Goal: Task Accomplishment & Management: Manage account settings

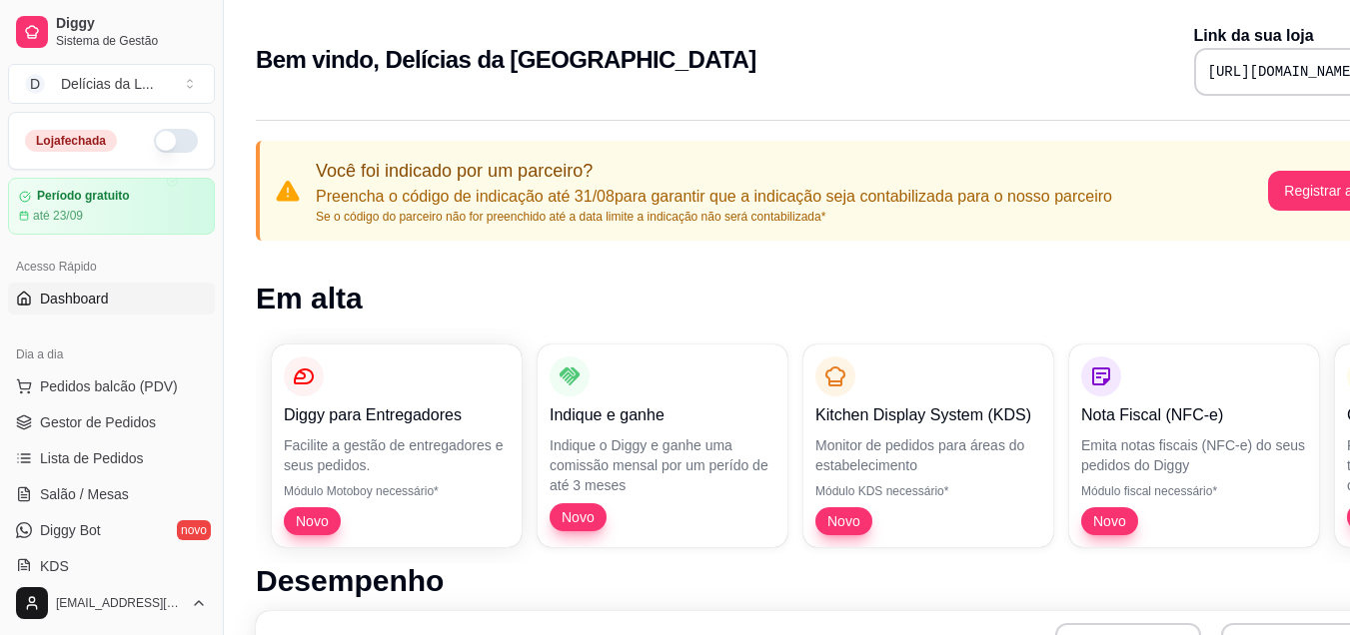
click at [993, 85] on div "Bem vindo, Delícias da Lary Link da sua loja https://diggy.menu/68ab186677b7f97…" at bounding box center [834, 60] width 1157 height 72
click at [64, 386] on span "Pedidos balcão (PDV)" at bounding box center [109, 387] width 138 height 20
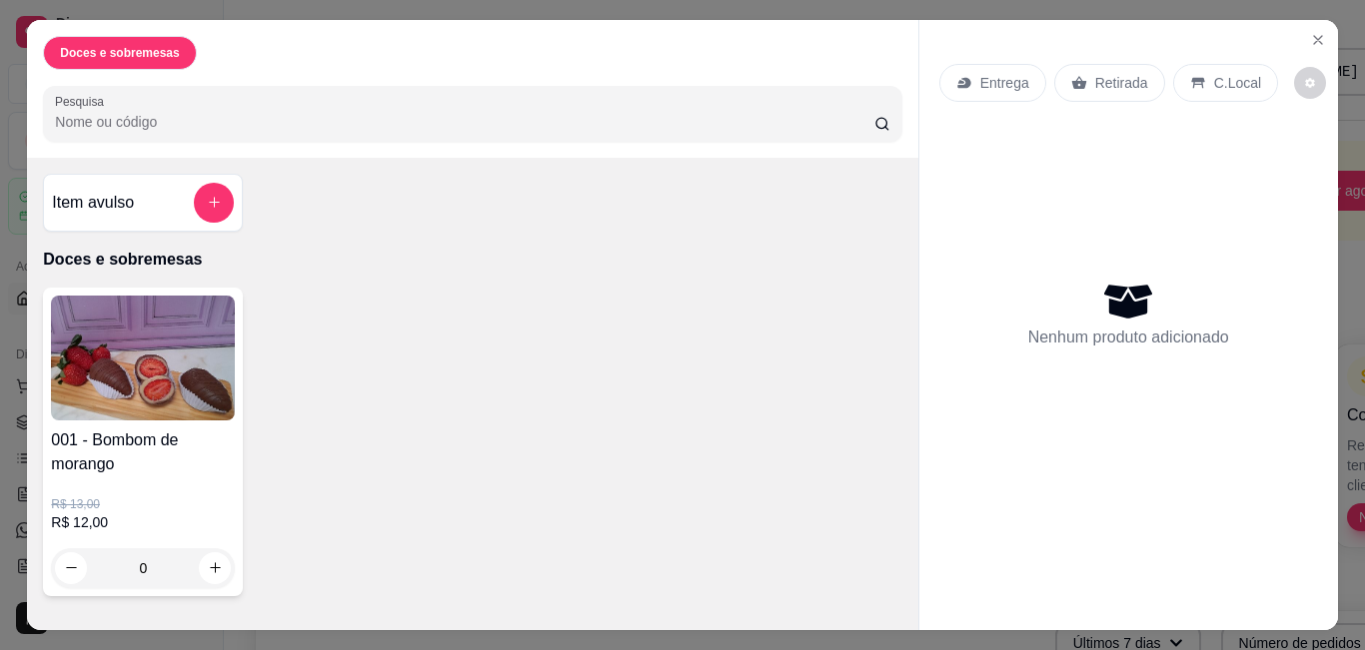
click at [1099, 326] on p "Nenhum produto adicionado" at bounding box center [1128, 338] width 201 height 24
click at [1302, 30] on button "Close" at bounding box center [1318, 40] width 32 height 32
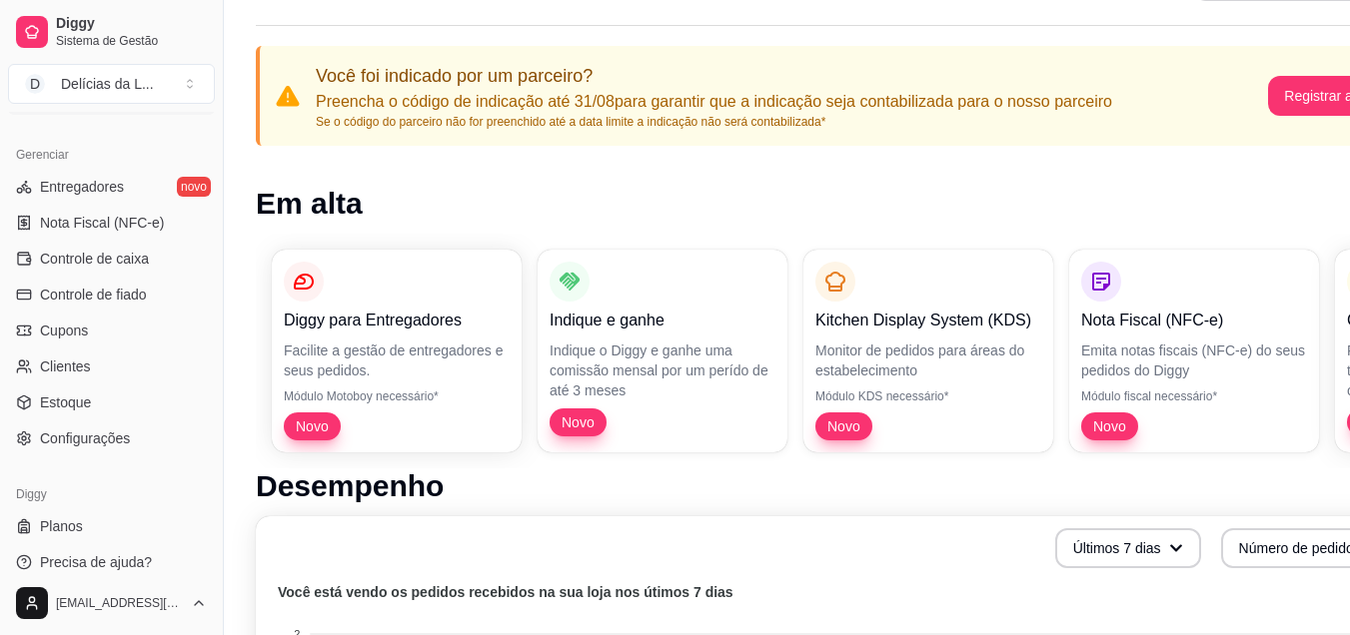
scroll to position [120, 0]
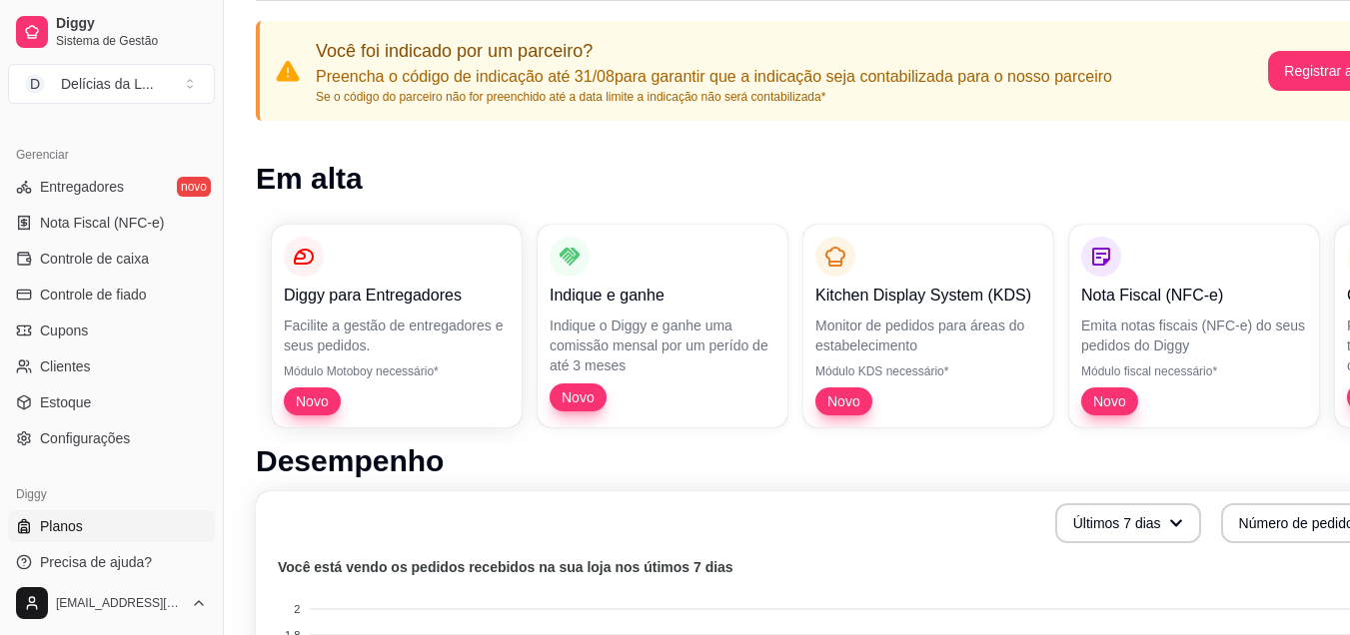
click at [118, 527] on link "Planos" at bounding box center [111, 527] width 207 height 32
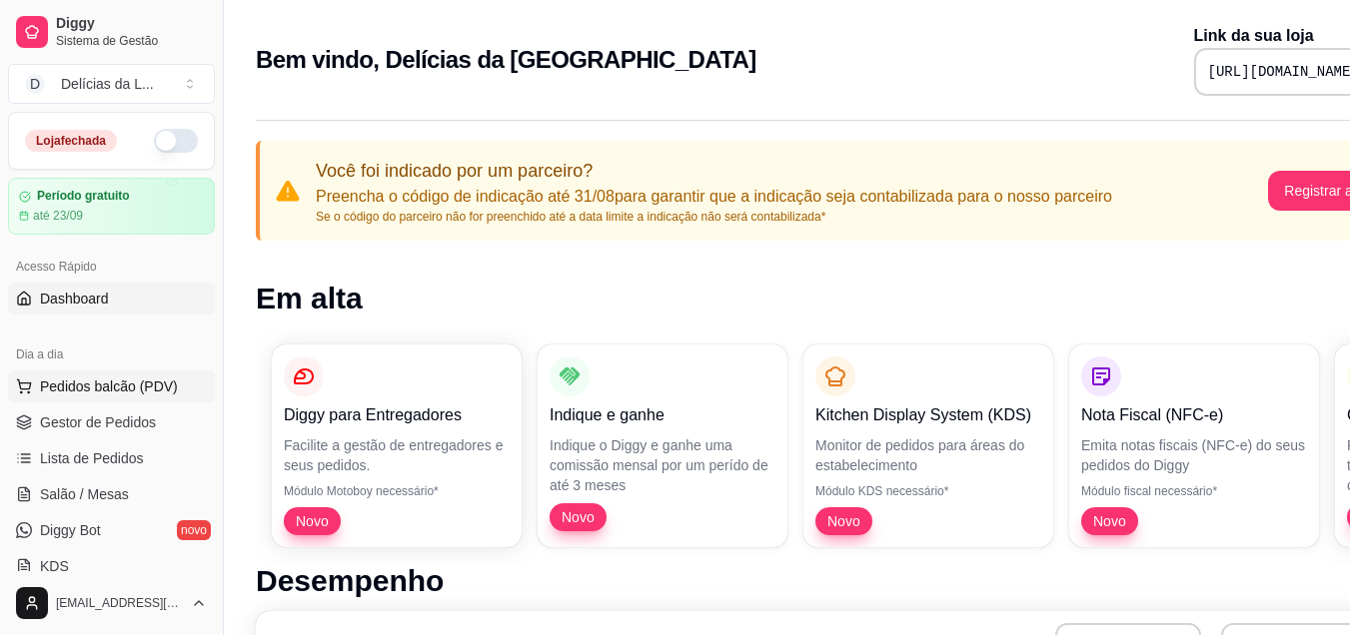
click at [102, 383] on span "Pedidos balcão (PDV)" at bounding box center [109, 387] width 138 height 20
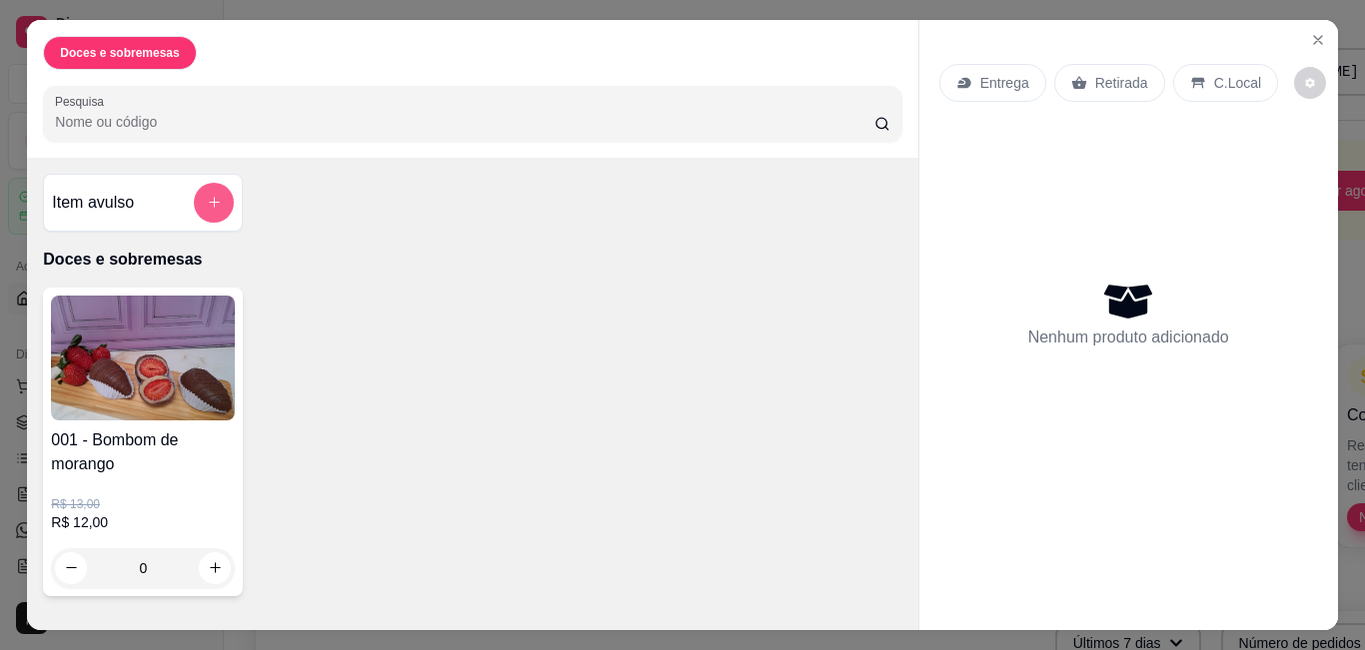
click at [208, 200] on icon "add-separate-item" at bounding box center [214, 202] width 15 height 15
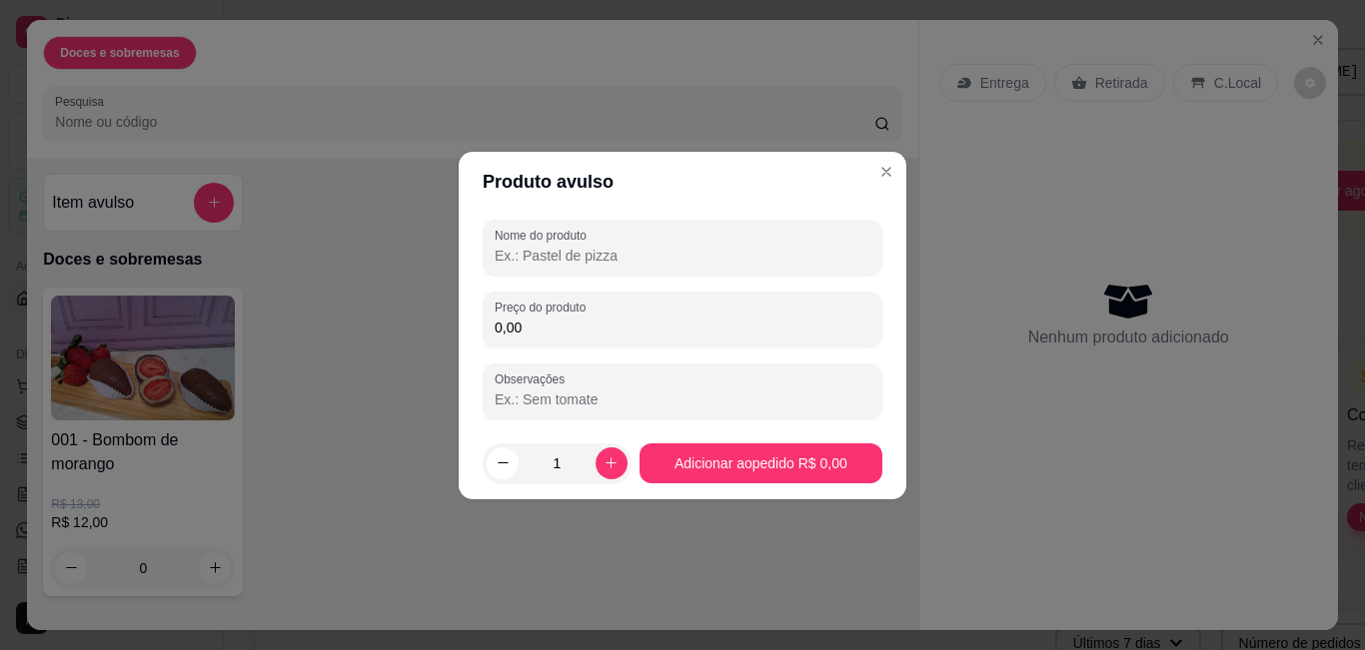
click at [622, 262] on input "Nome do produto" at bounding box center [683, 256] width 376 height 20
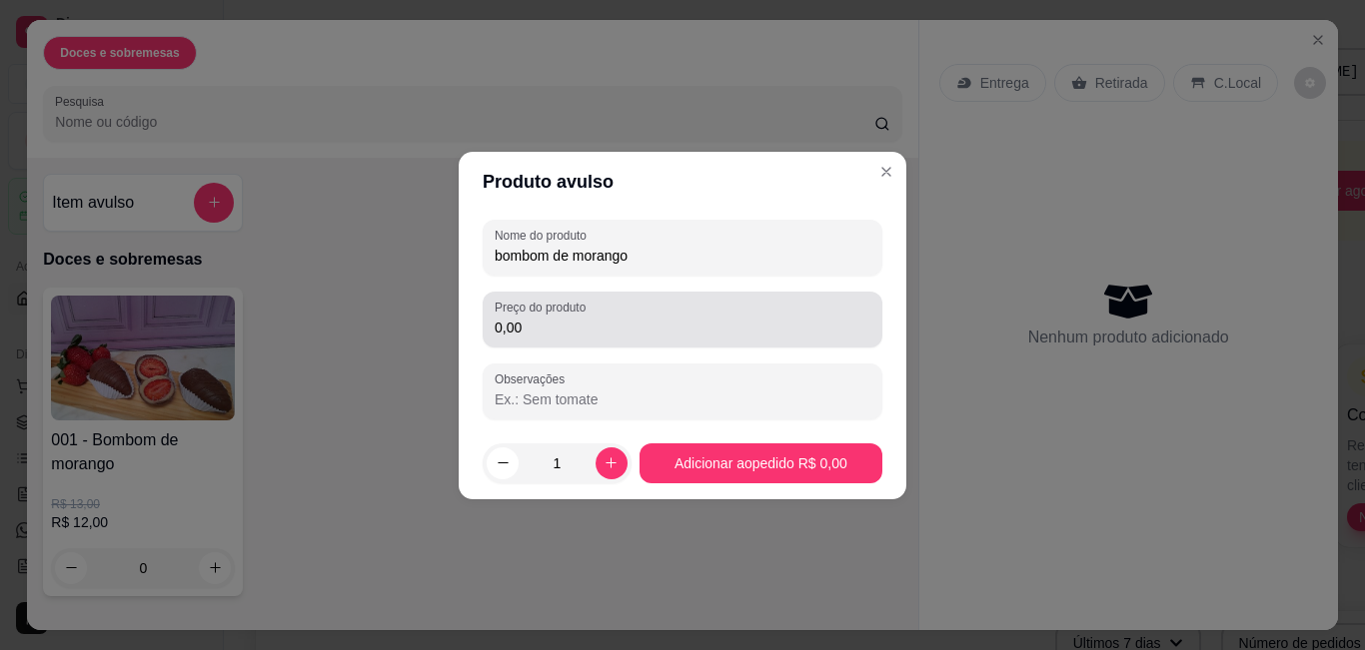
type input "bombom de morango"
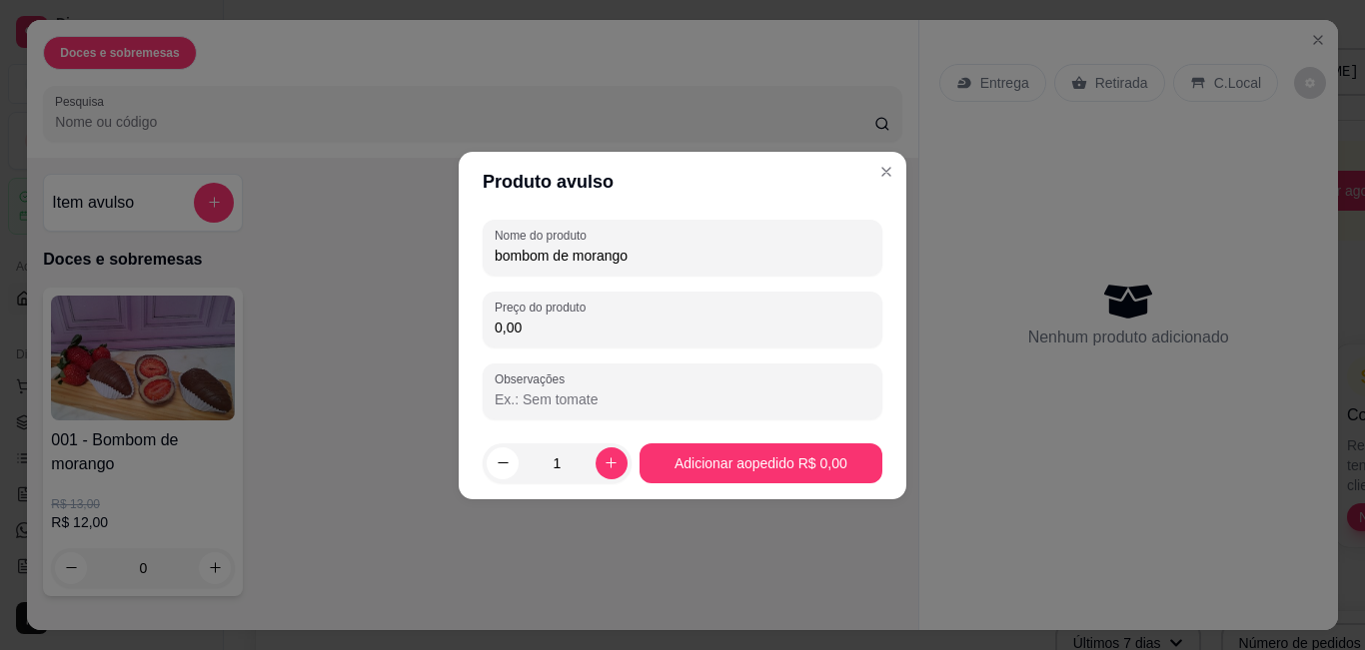
click at [534, 327] on input "0,00" at bounding box center [683, 328] width 376 height 20
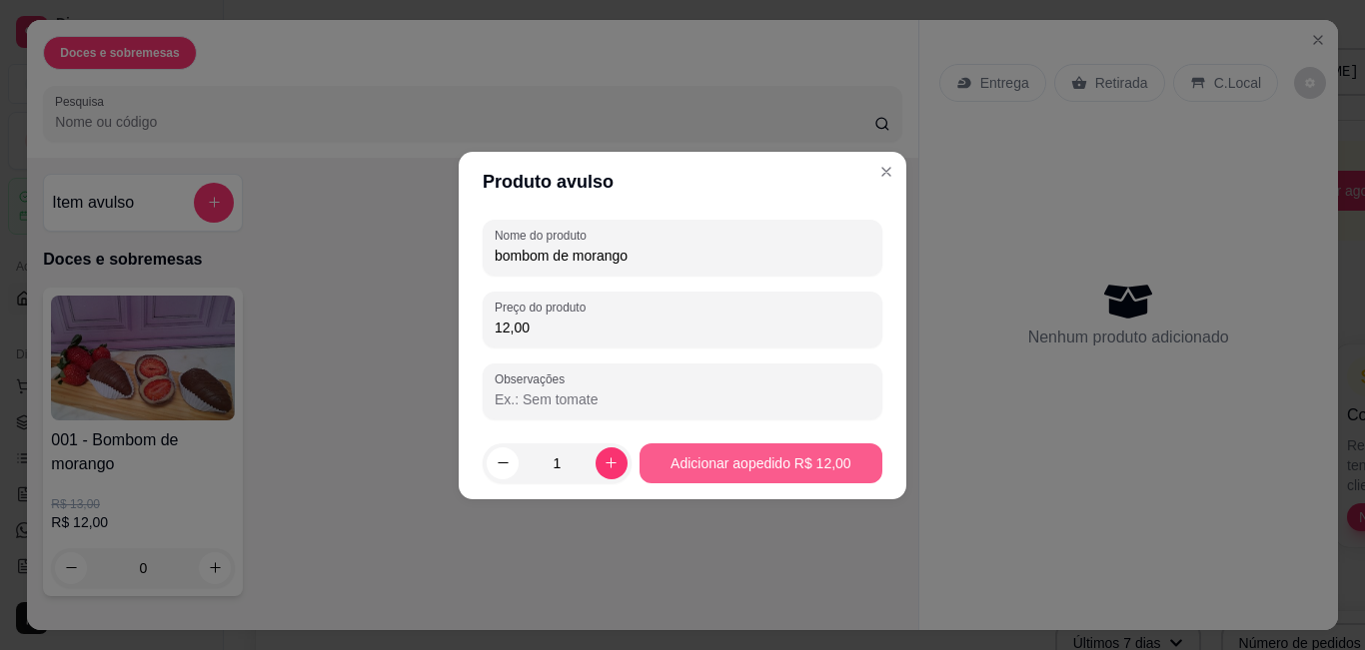
type input "12,00"
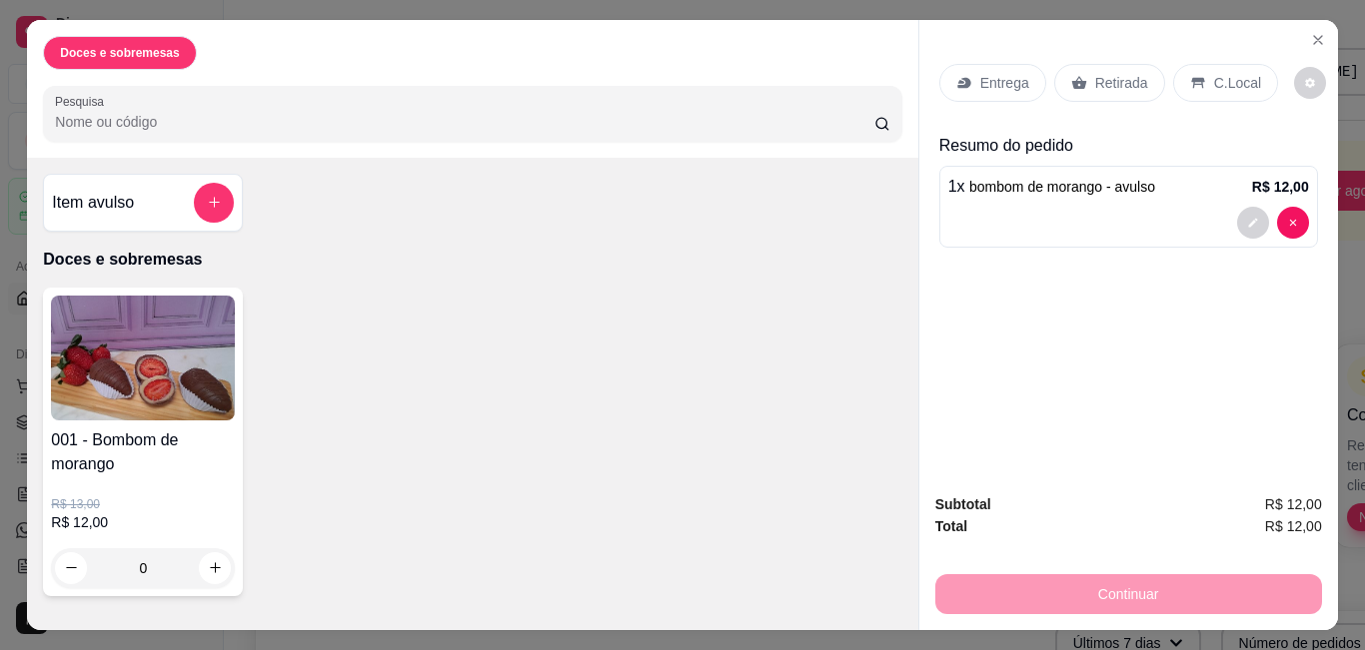
click at [1158, 584] on div "Continuar" at bounding box center [1128, 591] width 387 height 45
click at [1096, 76] on p "Retirada" at bounding box center [1121, 83] width 53 height 20
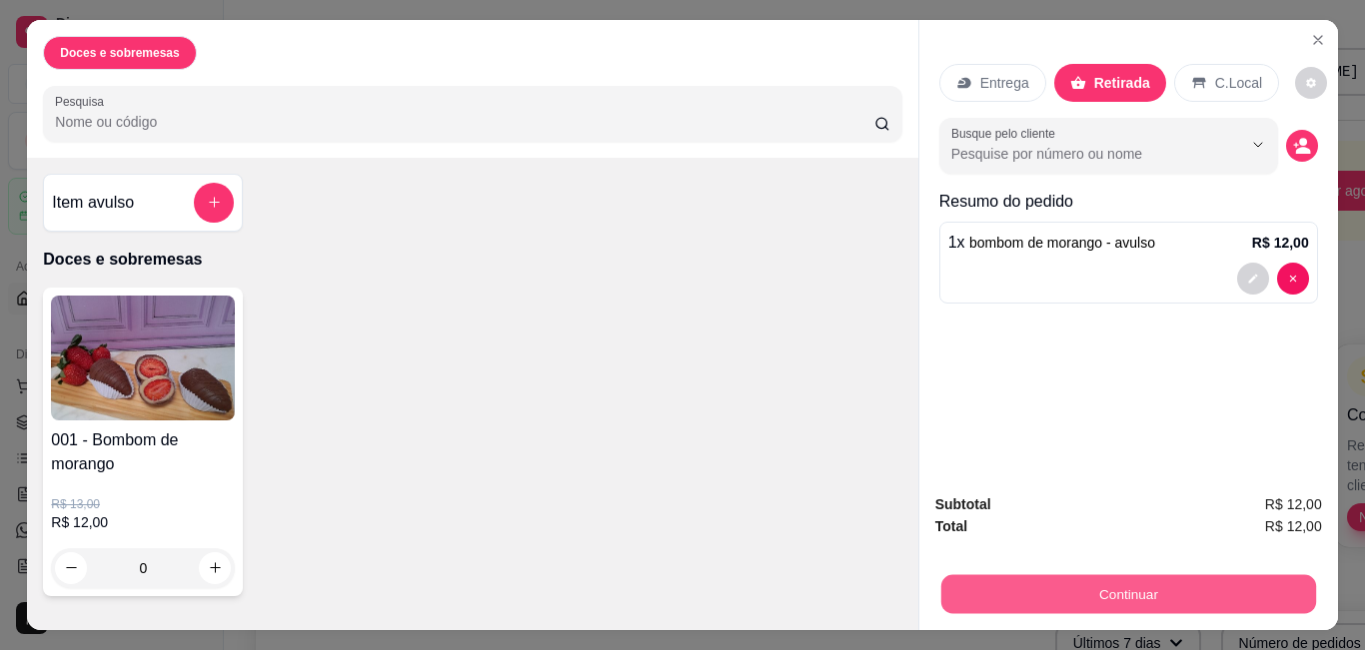
click at [1151, 589] on button "Continuar" at bounding box center [1127, 594] width 375 height 39
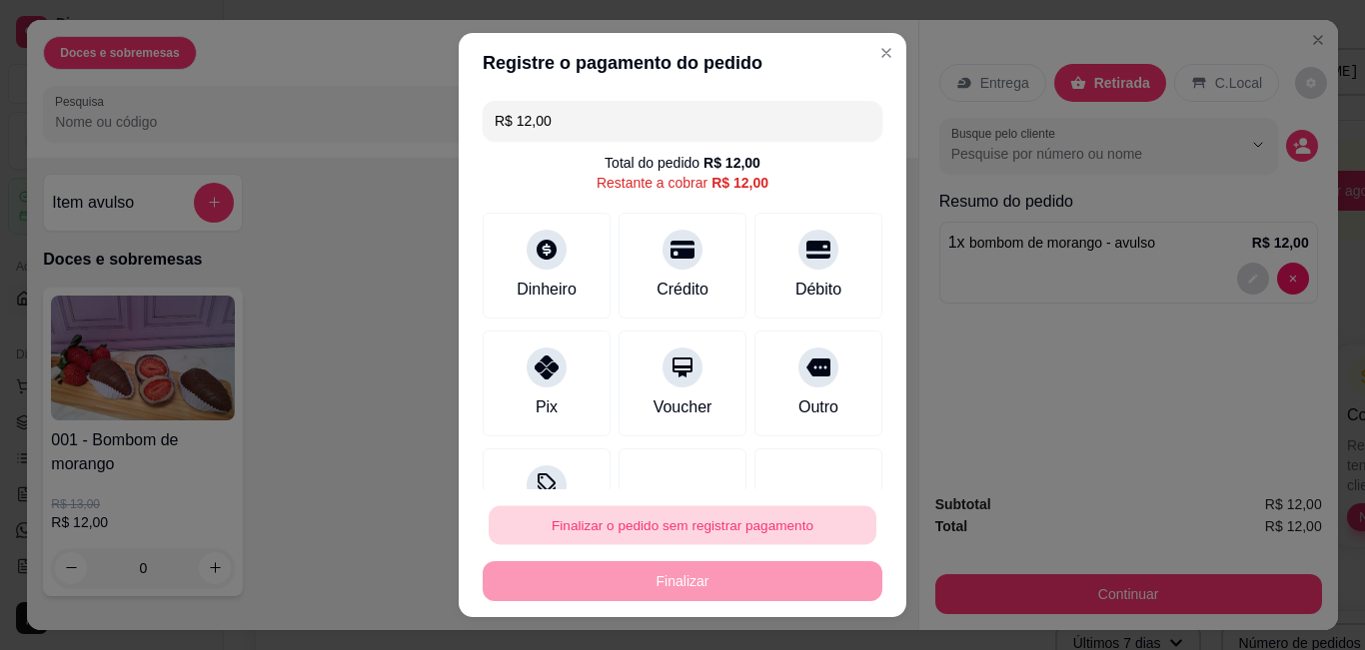
click at [668, 525] on button "Finalizar o pedido sem registrar pagamento" at bounding box center [683, 526] width 388 height 39
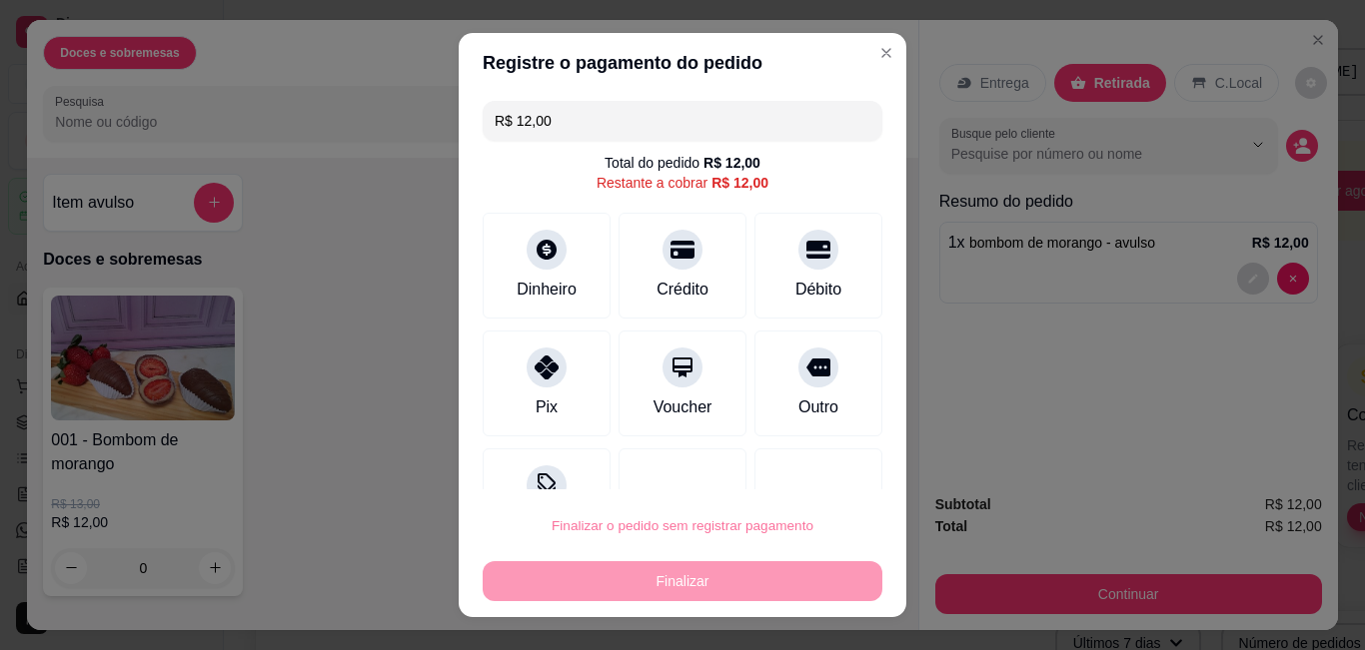
click at [811, 461] on button "Confirmar" at bounding box center [796, 470] width 74 height 31
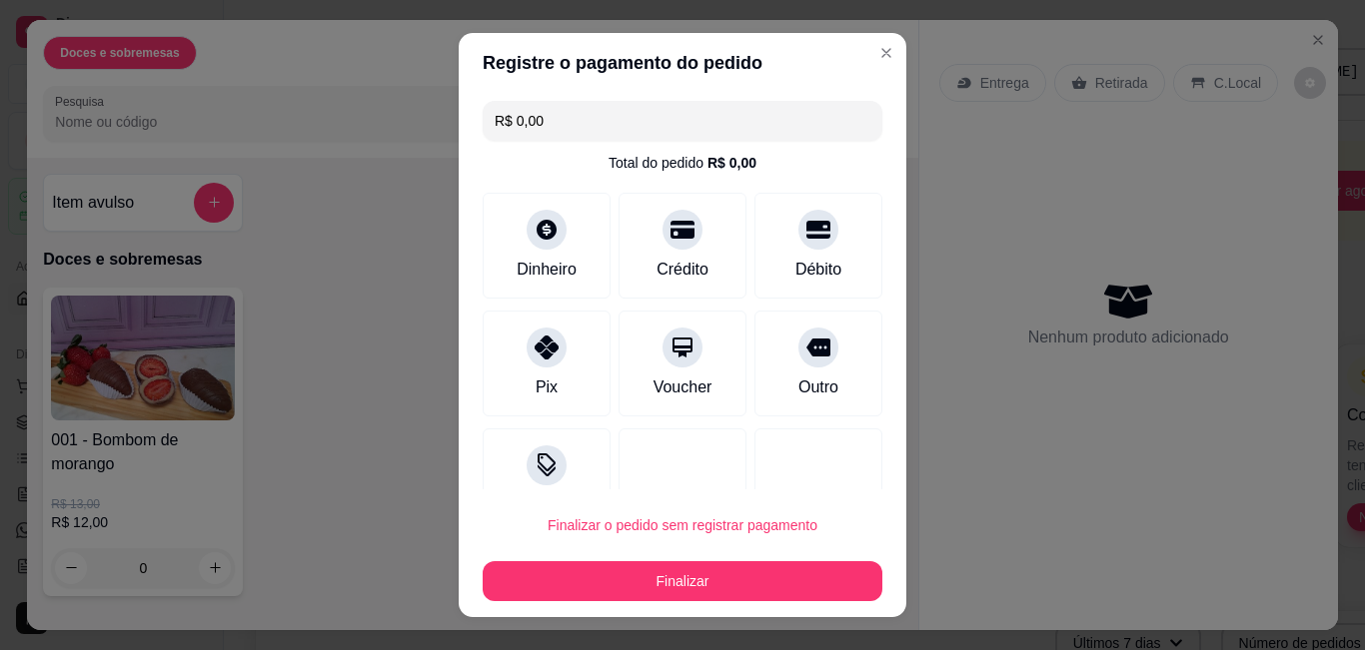
type input "R$ 0,00"
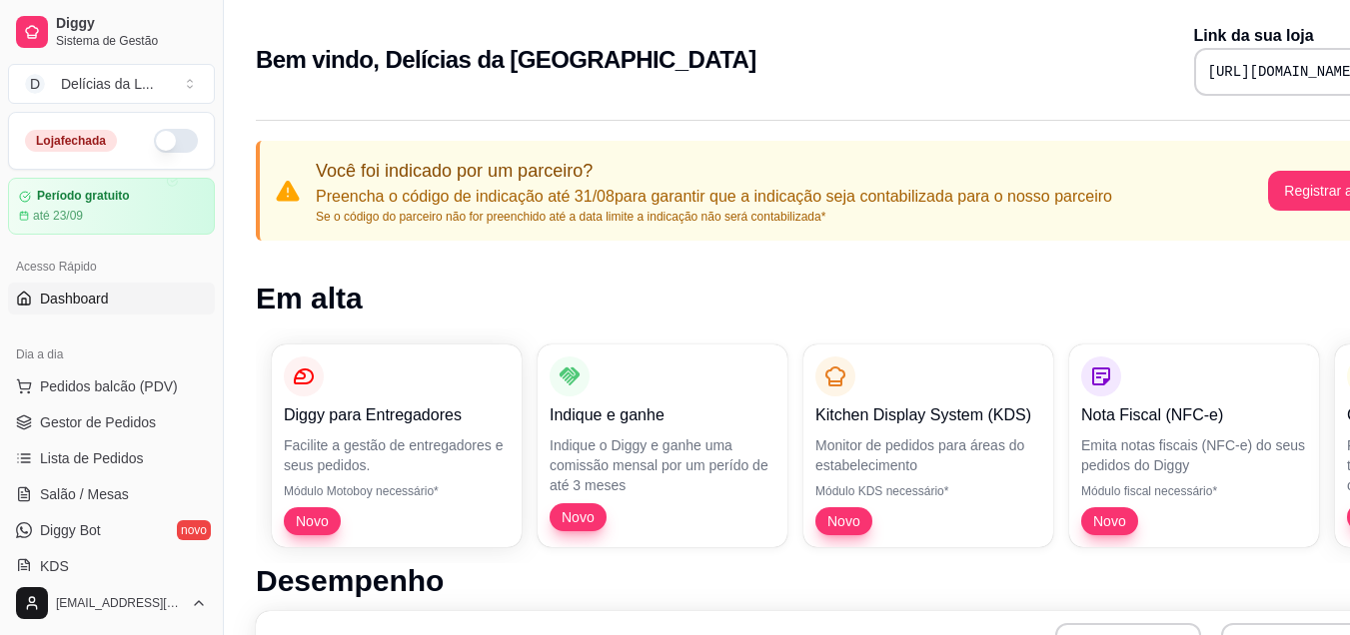
click at [98, 419] on span "Gestor de Pedidos" at bounding box center [98, 423] width 116 height 20
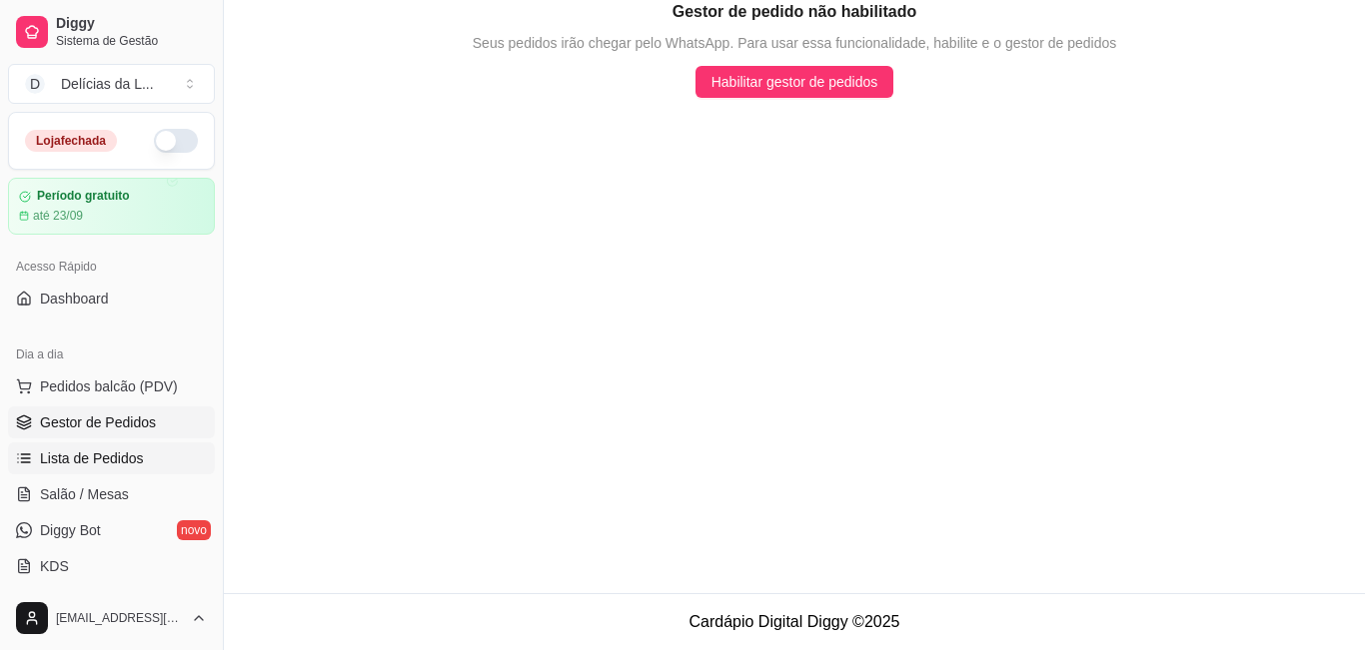
click at [101, 450] on span "Lista de Pedidos" at bounding box center [92, 459] width 104 height 20
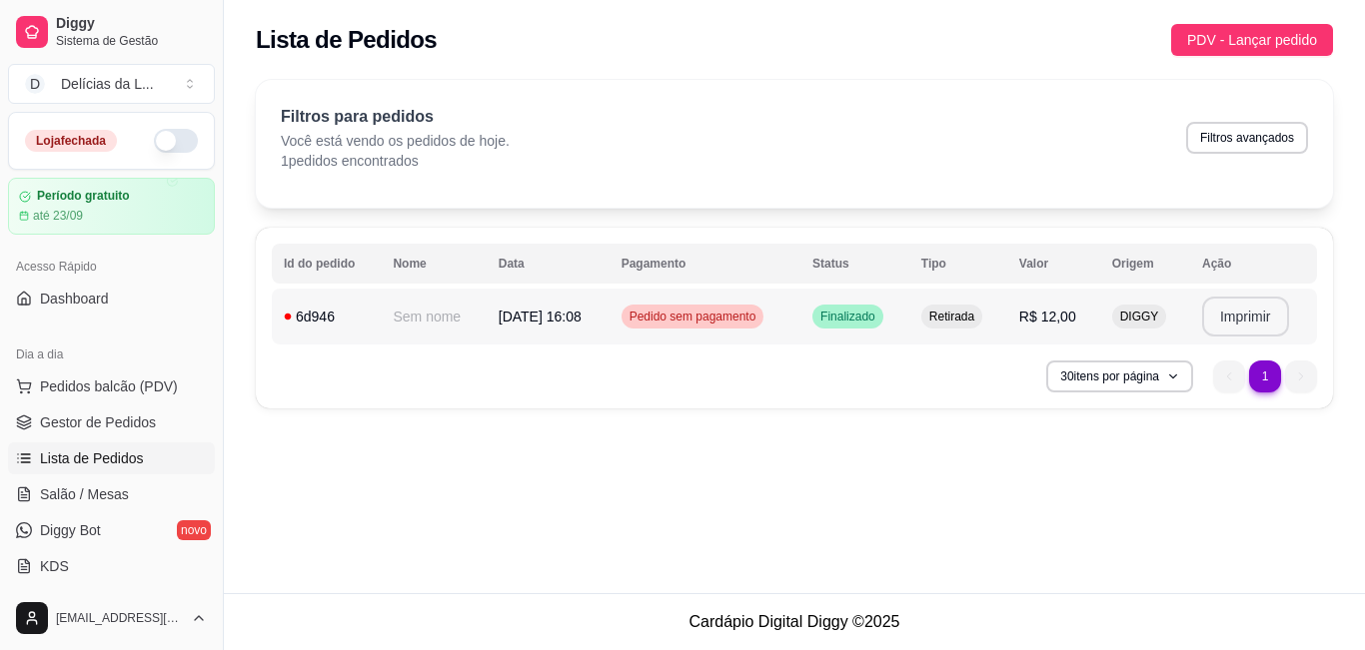
click at [1255, 308] on button "Imprimir" at bounding box center [1245, 317] width 87 height 40
click at [1270, 324] on button "Imprimir" at bounding box center [1245, 317] width 84 height 39
click at [1246, 322] on button "Imprimir" at bounding box center [1245, 317] width 87 height 40
click at [402, 321] on td "Sem nome" at bounding box center [433, 317] width 105 height 56
click at [402, 321] on div "Horário do pedido 30/08/2025 16:08 Status do pedido FINALIZADO RETIRADA - Pedid…" at bounding box center [682, 325] width 590 height 397
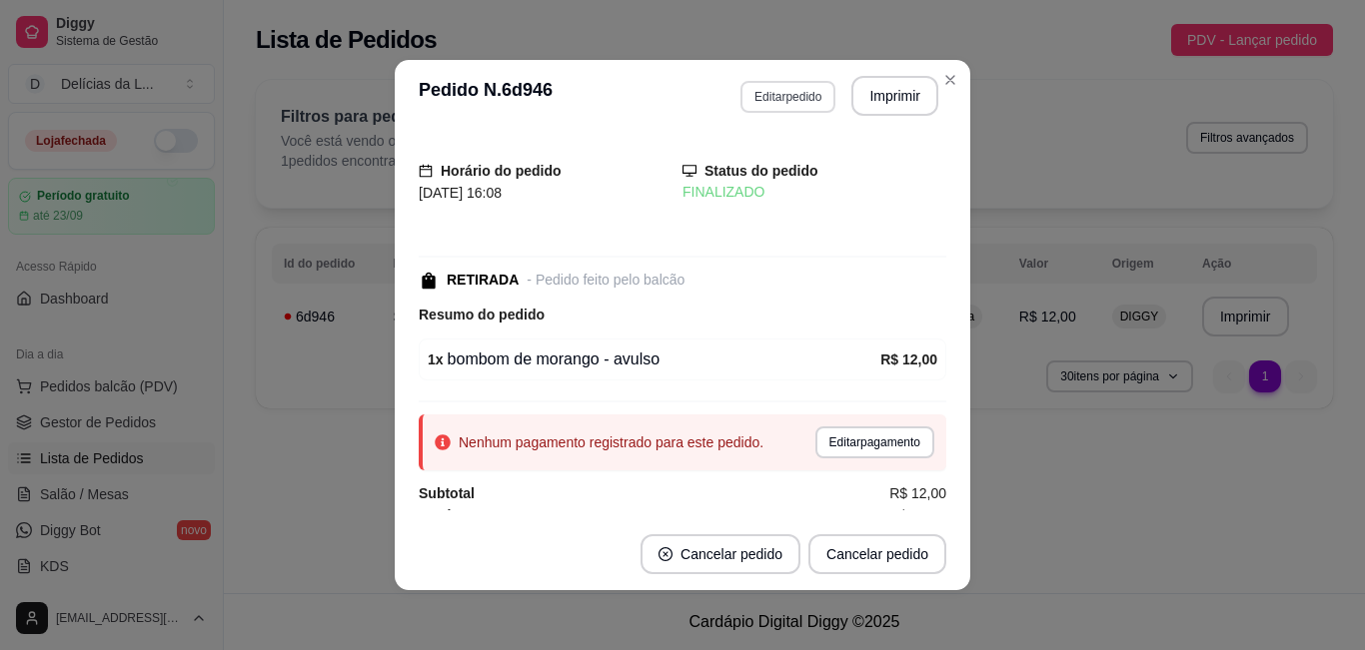
click at [773, 86] on button "Editar pedido" at bounding box center [787, 97] width 95 height 32
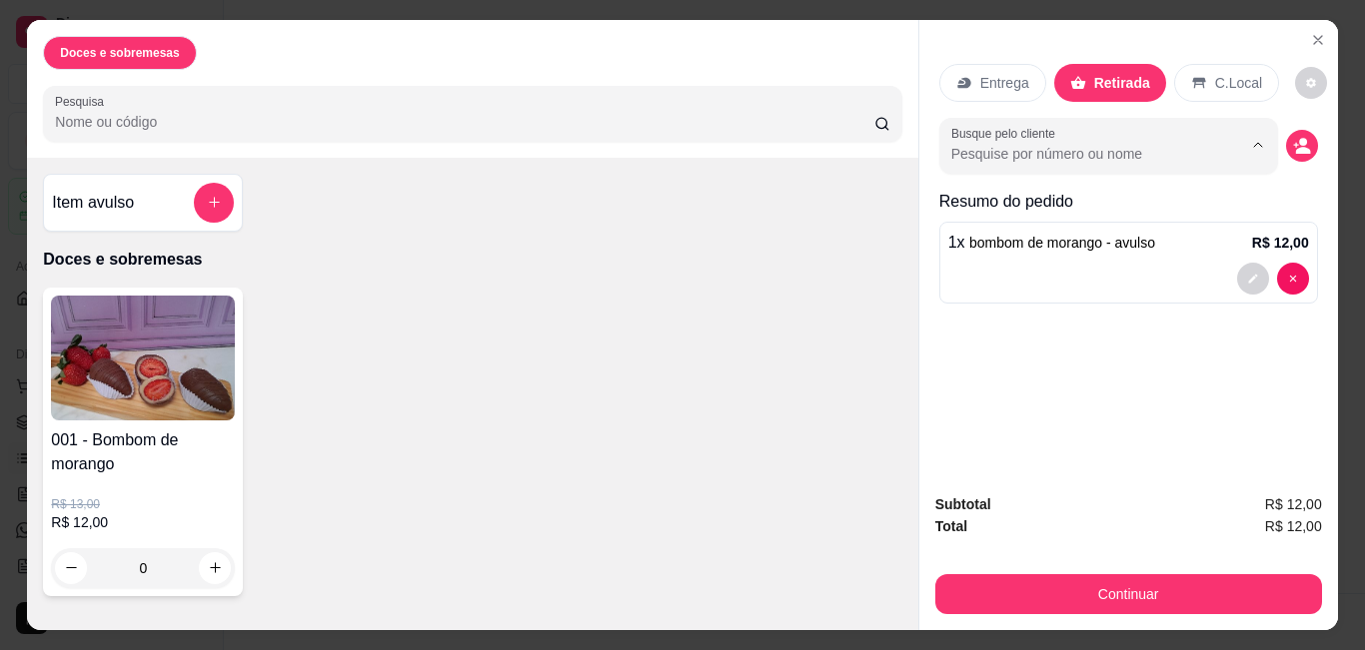
click at [1061, 144] on input "Busque pelo cliente" at bounding box center [1080, 154] width 259 height 20
type input "Larissa"
click at [1151, 353] on div "Entrega Retirada C.Local Busque pelo cliente Larissa Resumo do pedido 1 x bombo…" at bounding box center [1128, 249] width 419 height 459
click at [1256, 141] on icon "Show suggestions" at bounding box center [1258, 145] width 16 height 16
click at [1299, 138] on circle "decrease-product-quantity" at bounding box center [1303, 142] width 8 height 8
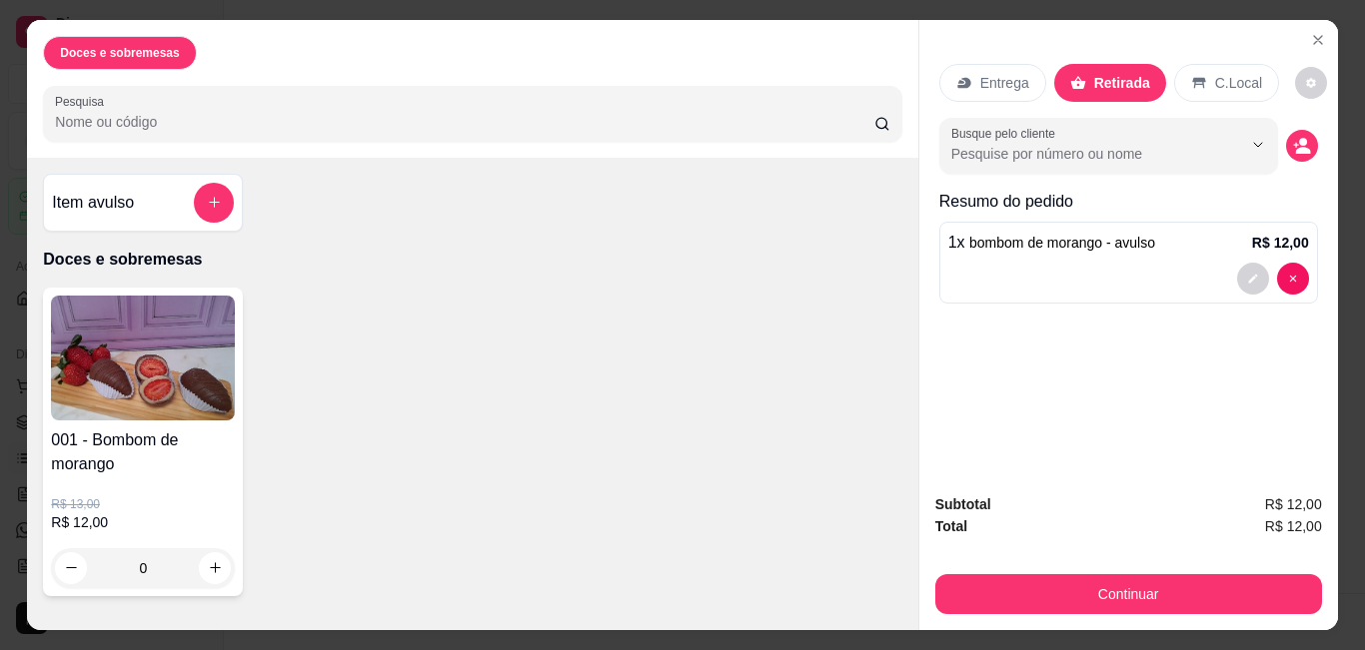
click at [1150, 144] on input "Busque pelo cliente" at bounding box center [1080, 154] width 259 height 20
type input "Larissa"
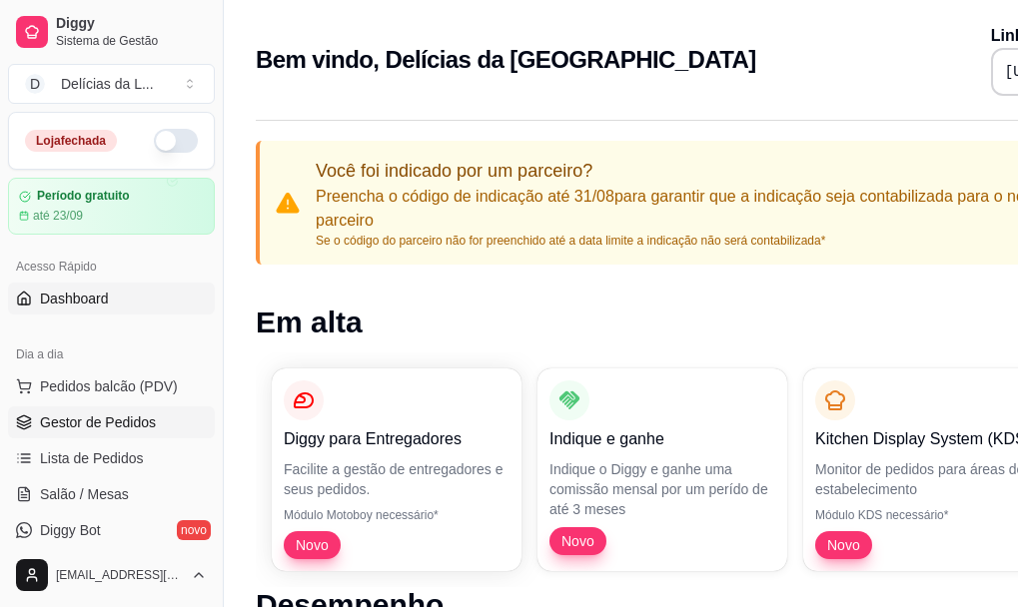
click at [122, 419] on span "Gestor de Pedidos" at bounding box center [98, 423] width 116 height 20
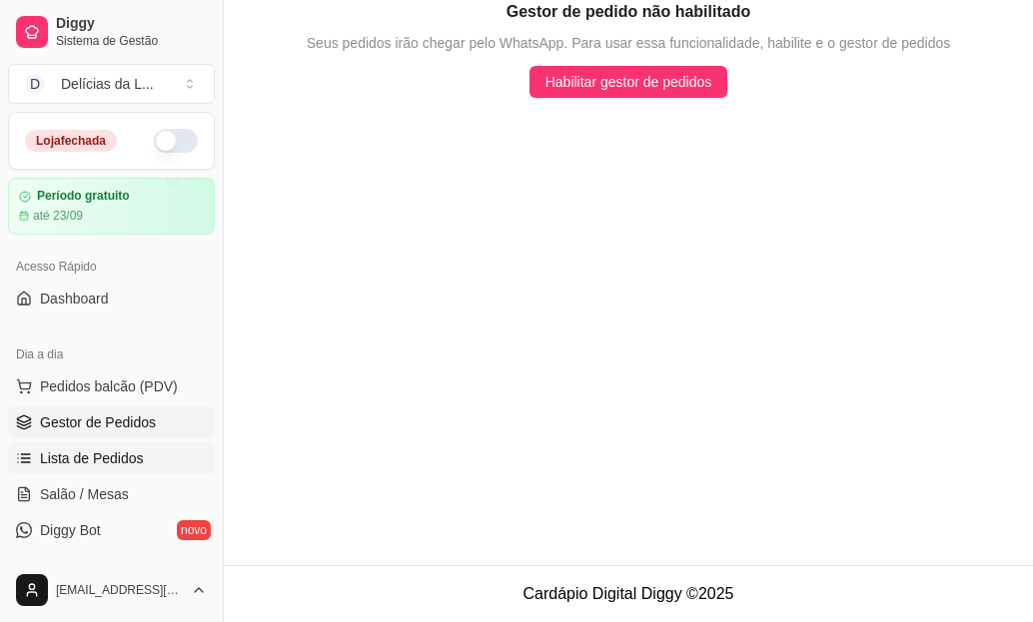
click at [124, 466] on span "Lista de Pedidos" at bounding box center [92, 459] width 104 height 20
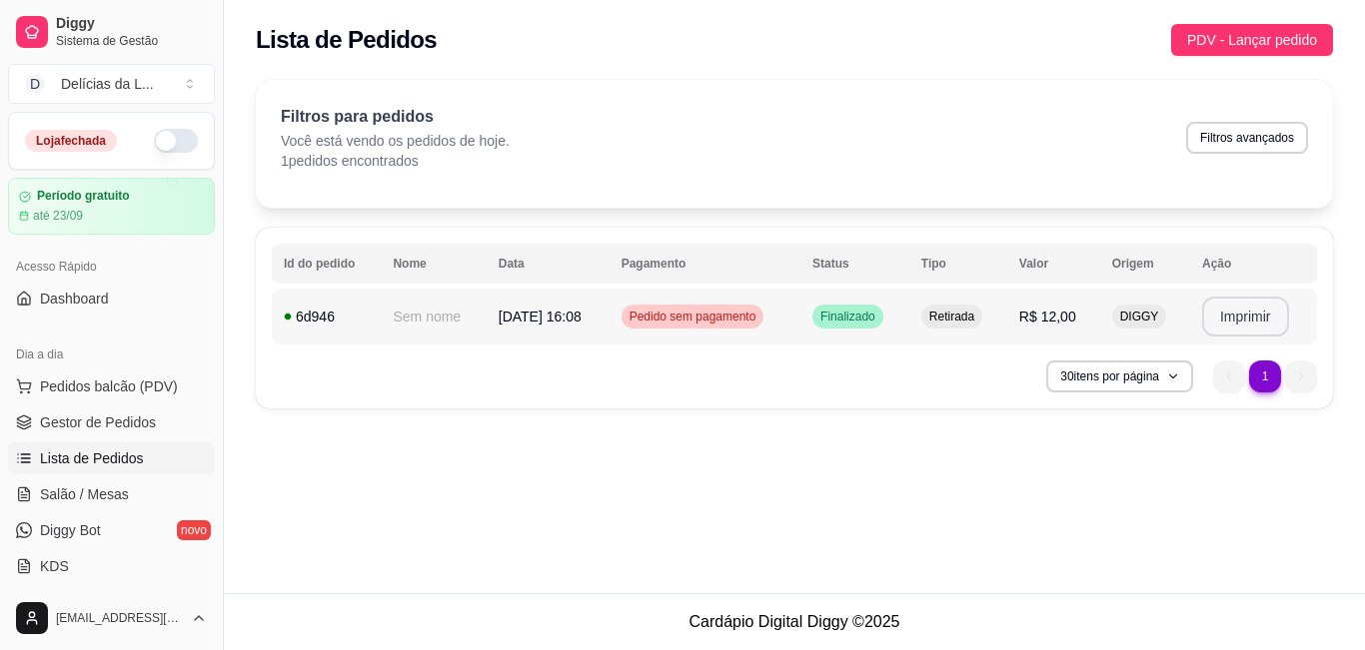
click at [1032, 306] on button "Imprimir" at bounding box center [1245, 317] width 87 height 40
click at [1032, 317] on button "Imprimir" at bounding box center [1245, 317] width 87 height 40
click at [201, 620] on html "Diggy Sistema de Gestão D Delícias da L ... Loja fechada Período gratuito até 2…" at bounding box center [682, 325] width 1365 height 650
click at [164, 543] on link "Configurações" at bounding box center [112, 538] width 214 height 32
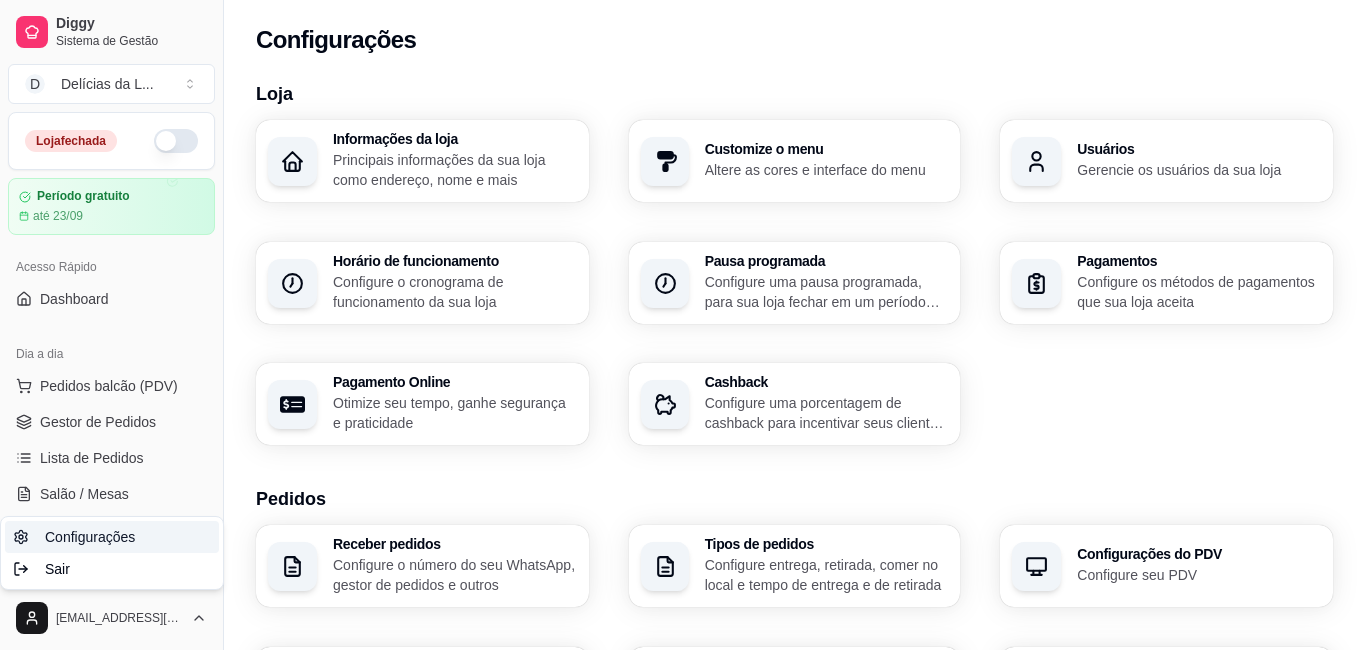
click at [164, 543] on link "Configurações" at bounding box center [112, 538] width 214 height 32
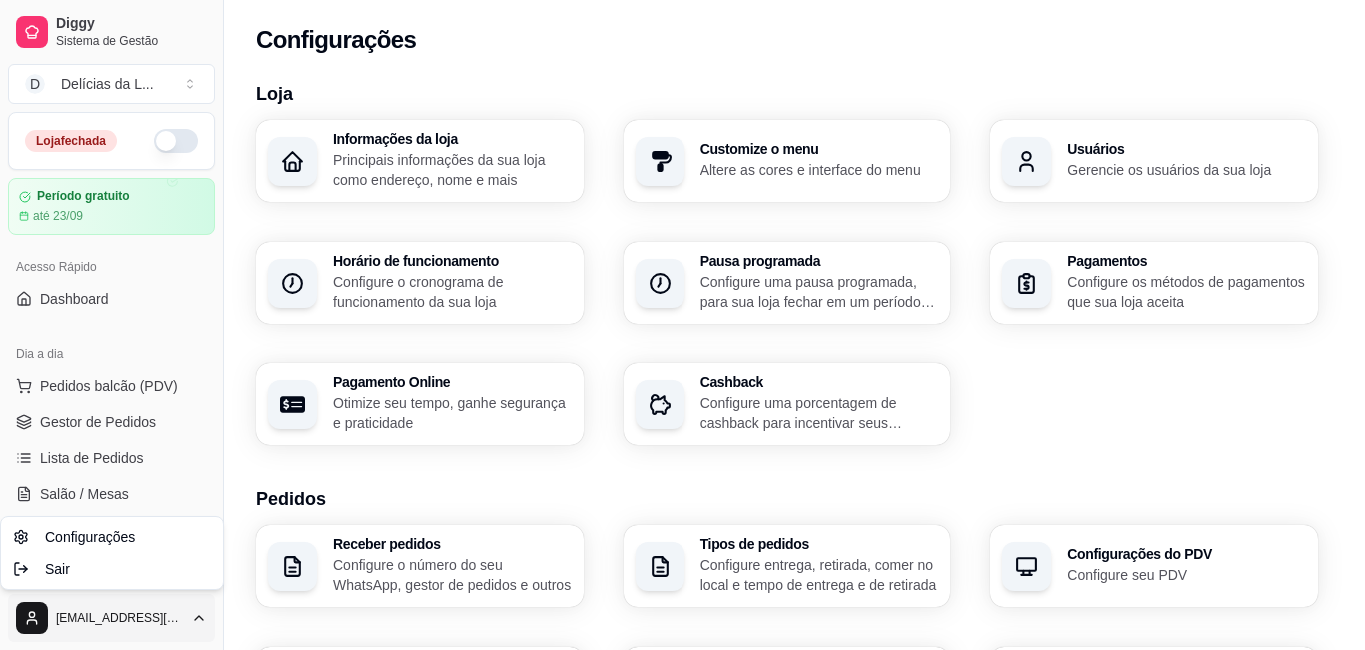
click at [529, 547] on html "Diggy Sistema de Gestão D Delícias da L ... Loja fechada Período gratuito até 2…" at bounding box center [682, 325] width 1365 height 650
click at [529, 547] on h3 "Receber pedidos" at bounding box center [451, 546] width 231 height 14
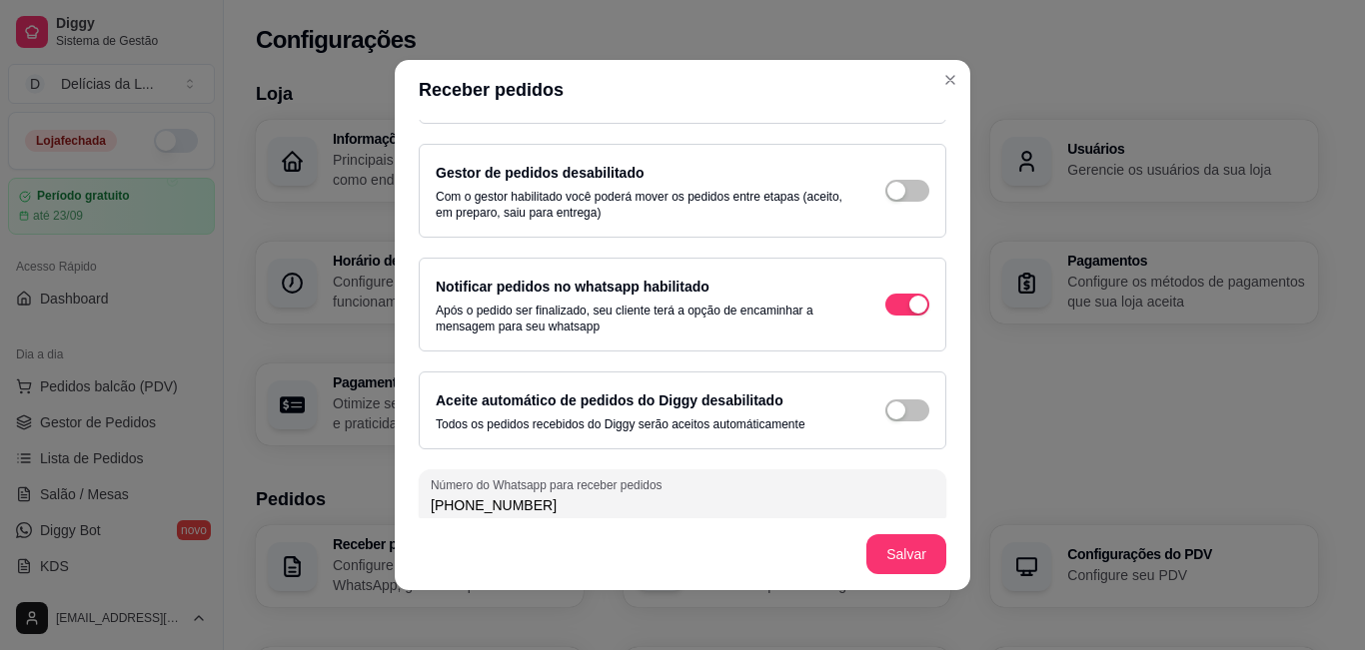
scroll to position [97, 0]
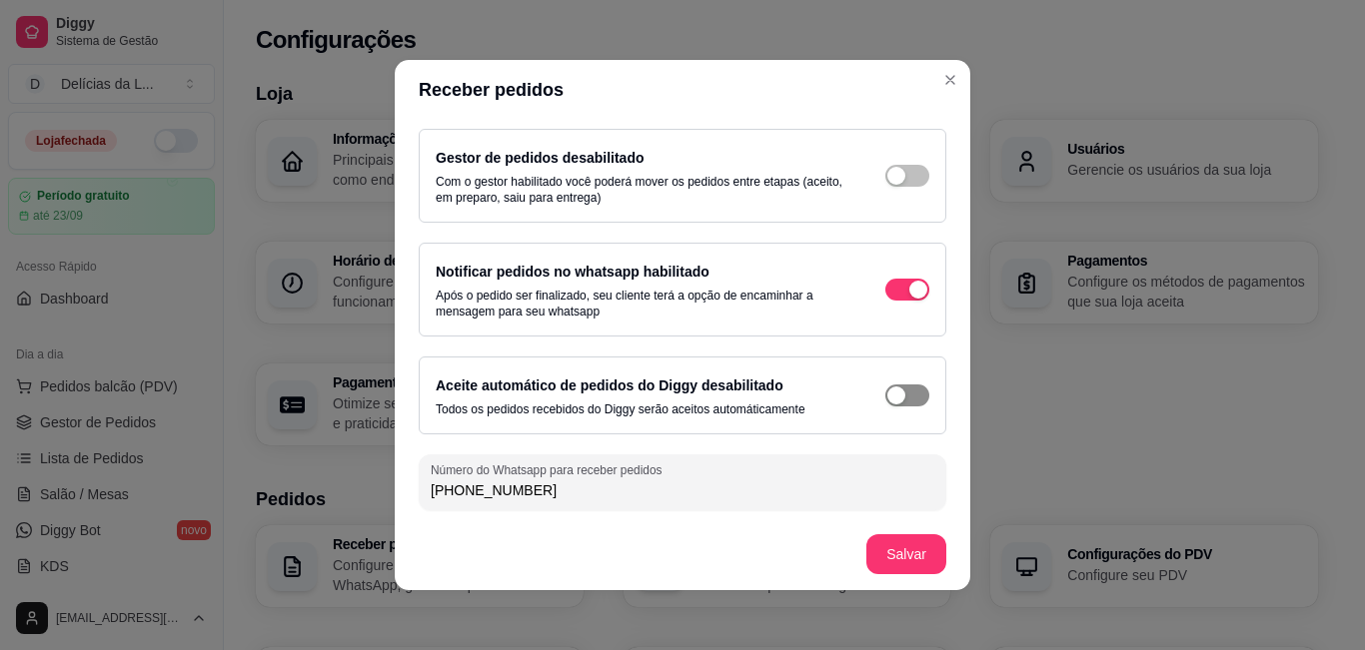
click at [909, 79] on div "button" at bounding box center [918, 70] width 18 height 18
click at [909, 400] on div "button" at bounding box center [918, 396] width 18 height 18
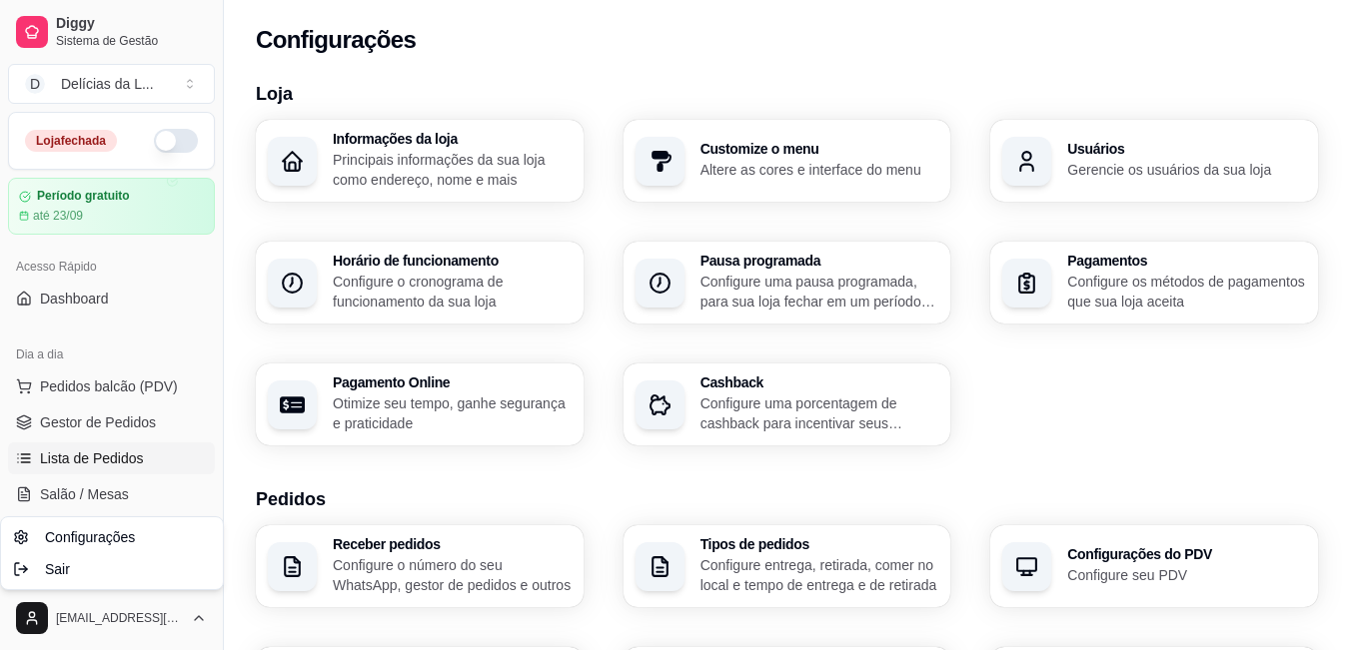
click at [124, 457] on html "Diggy Sistema de Gestão D Delícias da L ... Loja fechada Período gratuito até 2…" at bounding box center [682, 325] width 1365 height 650
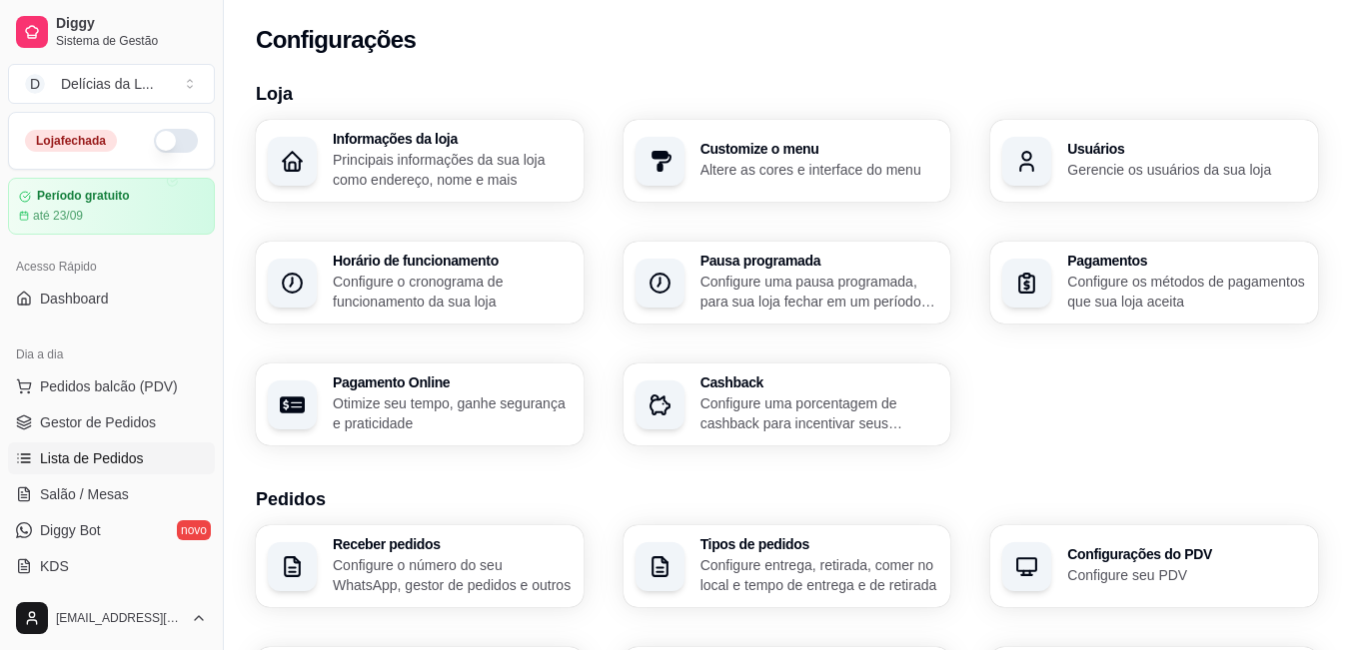
click at [124, 457] on span "Lista de Pedidos" at bounding box center [92, 459] width 104 height 20
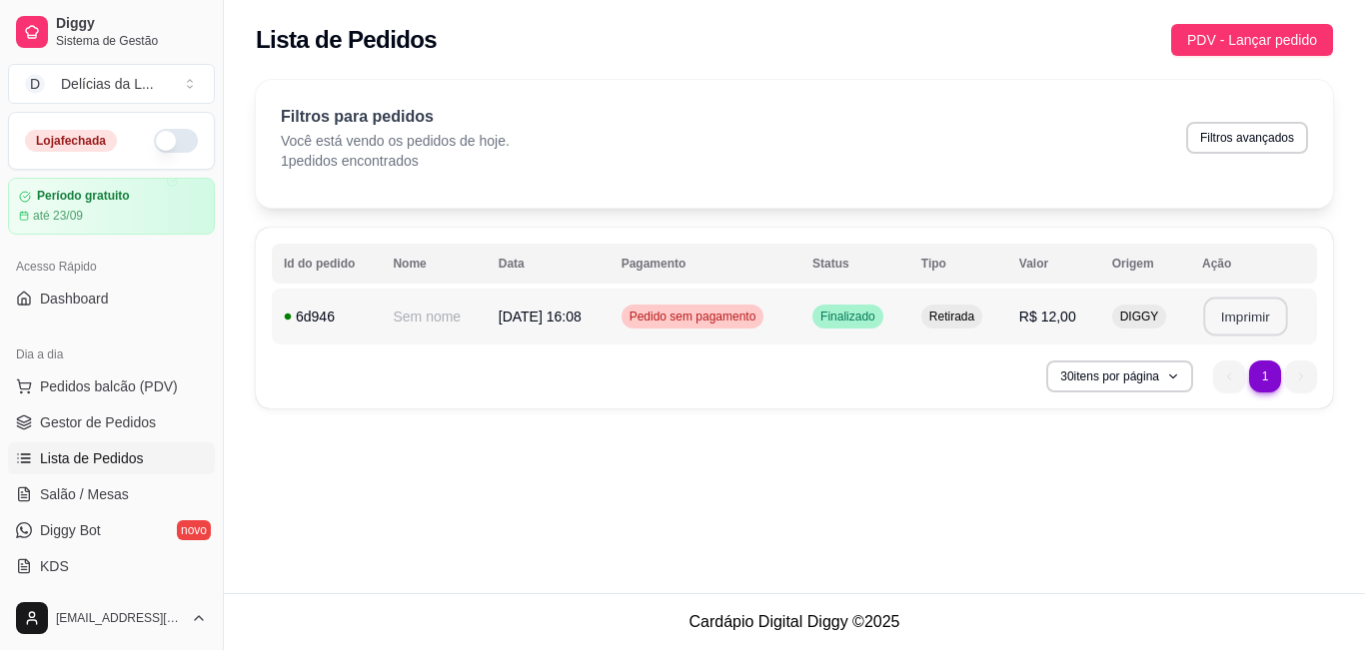
click at [1032, 319] on button "Imprimir" at bounding box center [1245, 317] width 84 height 39
click at [1032, 313] on button "Imprimir" at bounding box center [1245, 317] width 84 height 39
click at [1032, 309] on button "Imprimir" at bounding box center [1245, 317] width 84 height 39
click at [1032, 299] on button "Imprimir" at bounding box center [1245, 317] width 87 height 40
click at [1032, 318] on button "Imprimir" at bounding box center [1245, 317] width 84 height 39
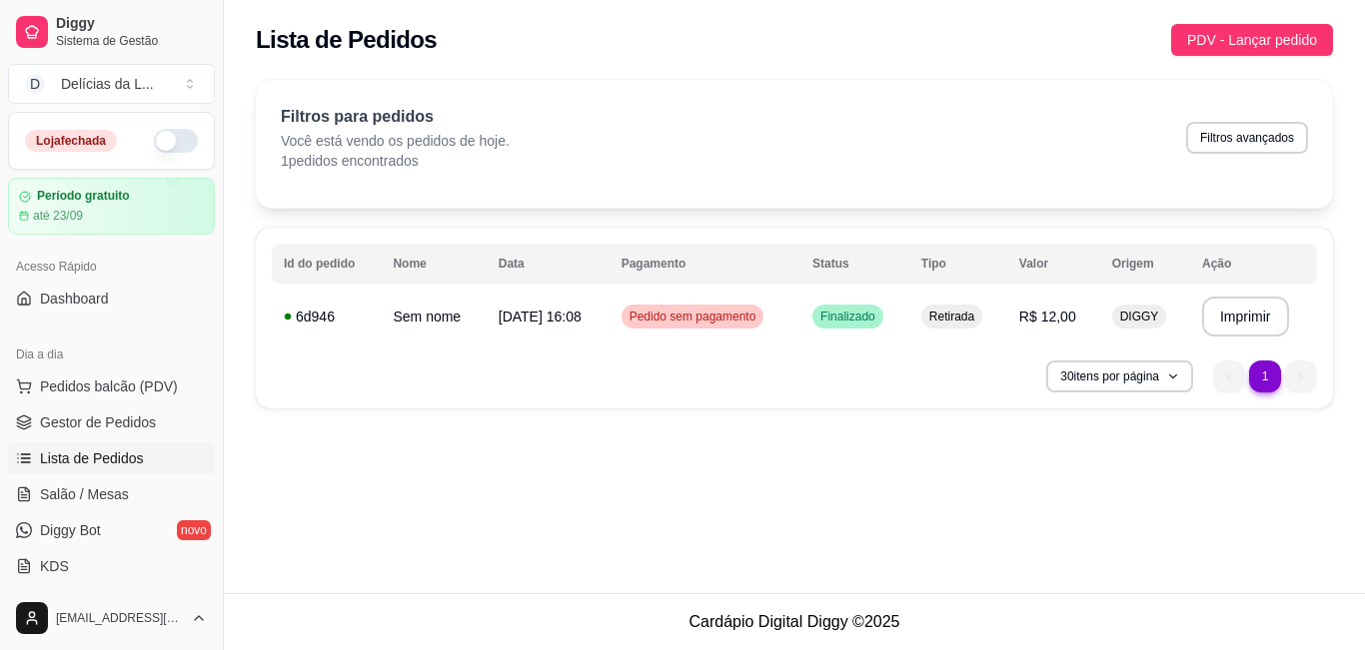
click at [1032, 433] on div "**********" at bounding box center [794, 296] width 1141 height 593
click at [1032, 319] on button "Imprimir" at bounding box center [1245, 317] width 87 height 40
click at [1032, 318] on button "Imprimir" at bounding box center [1245, 317] width 87 height 40
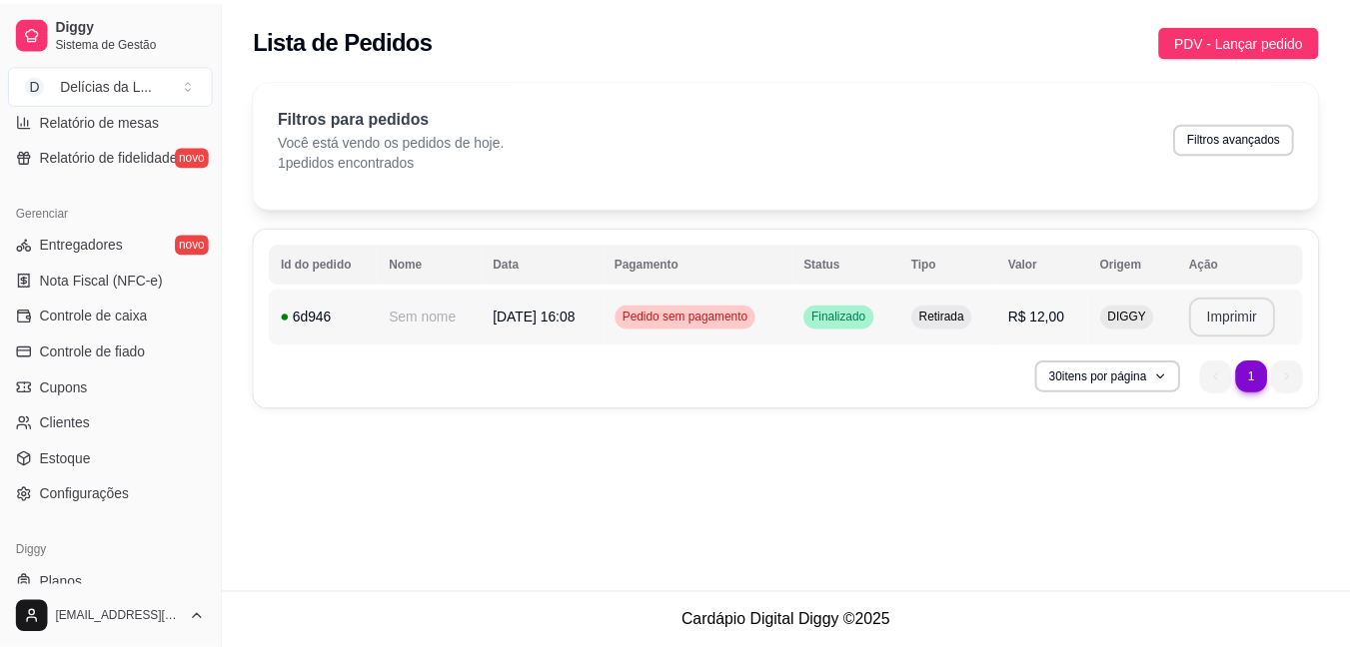
scroll to position [759, 0]
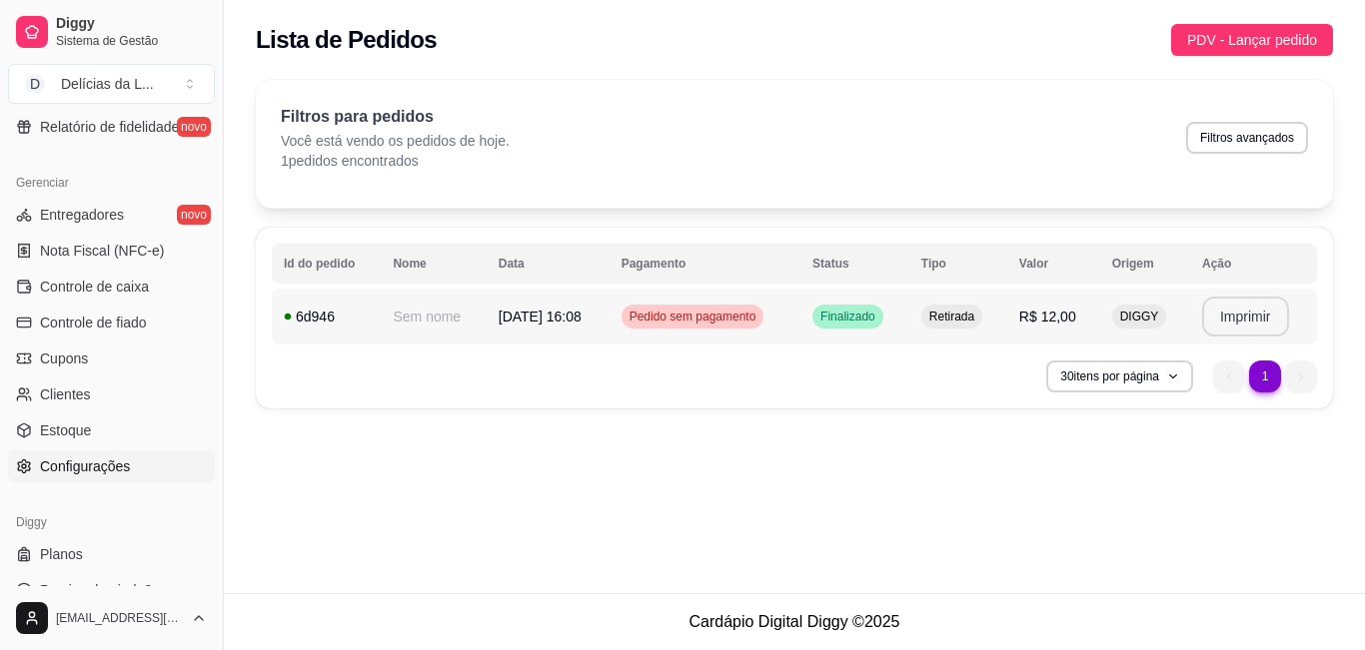
click at [121, 464] on span "Configurações" at bounding box center [85, 467] width 90 height 20
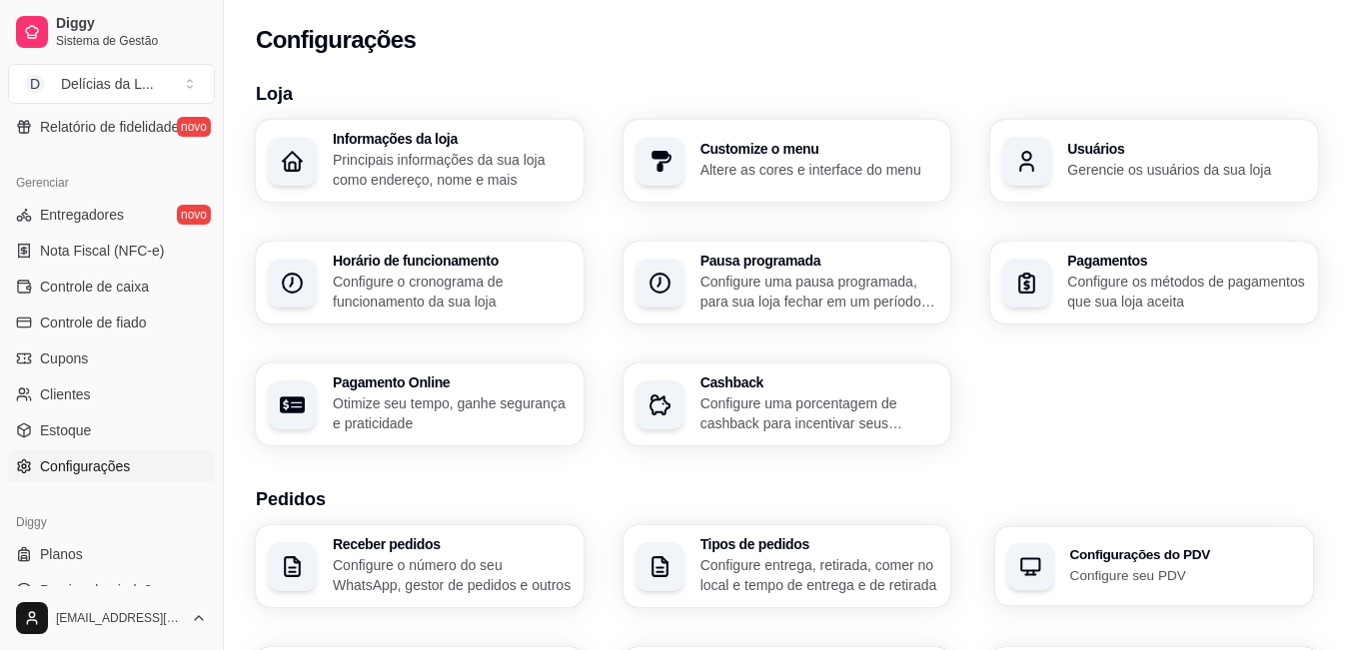
click at [1032, 569] on p "Configure seu PDV" at bounding box center [1185, 574] width 231 height 19
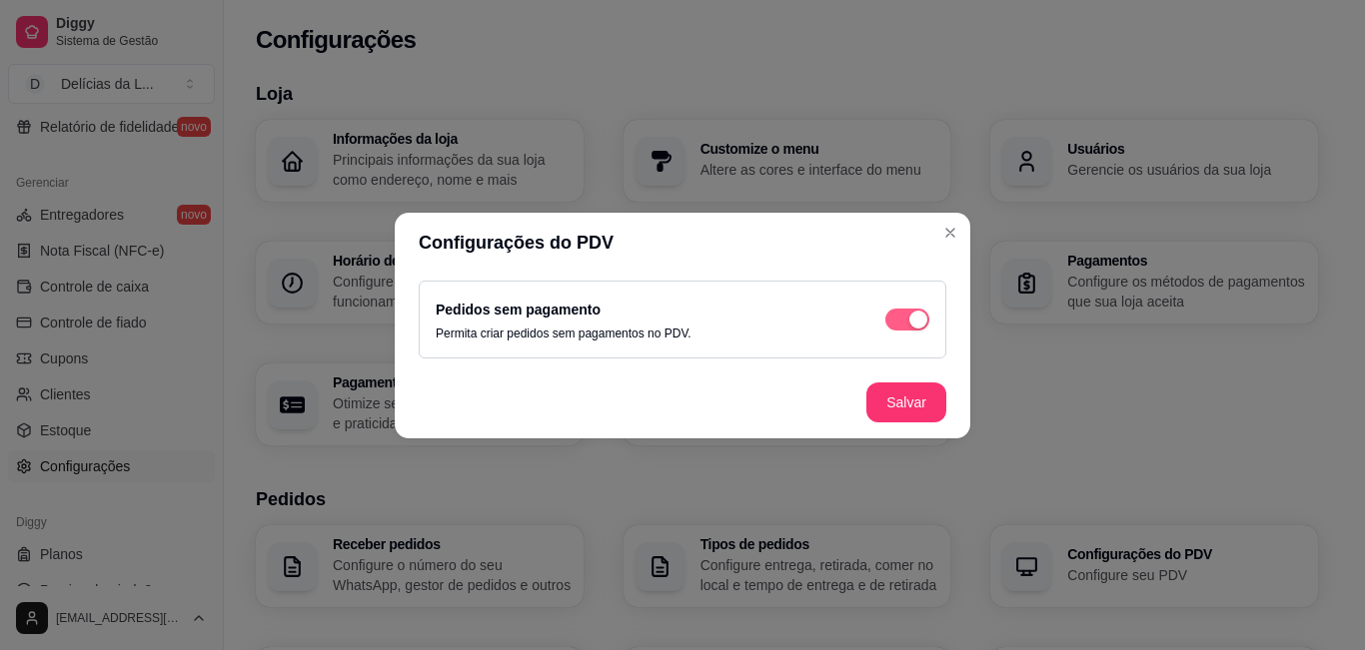
click at [922, 327] on div "button" at bounding box center [918, 320] width 18 height 18
click at [930, 395] on button "Salvar" at bounding box center [906, 402] width 78 height 39
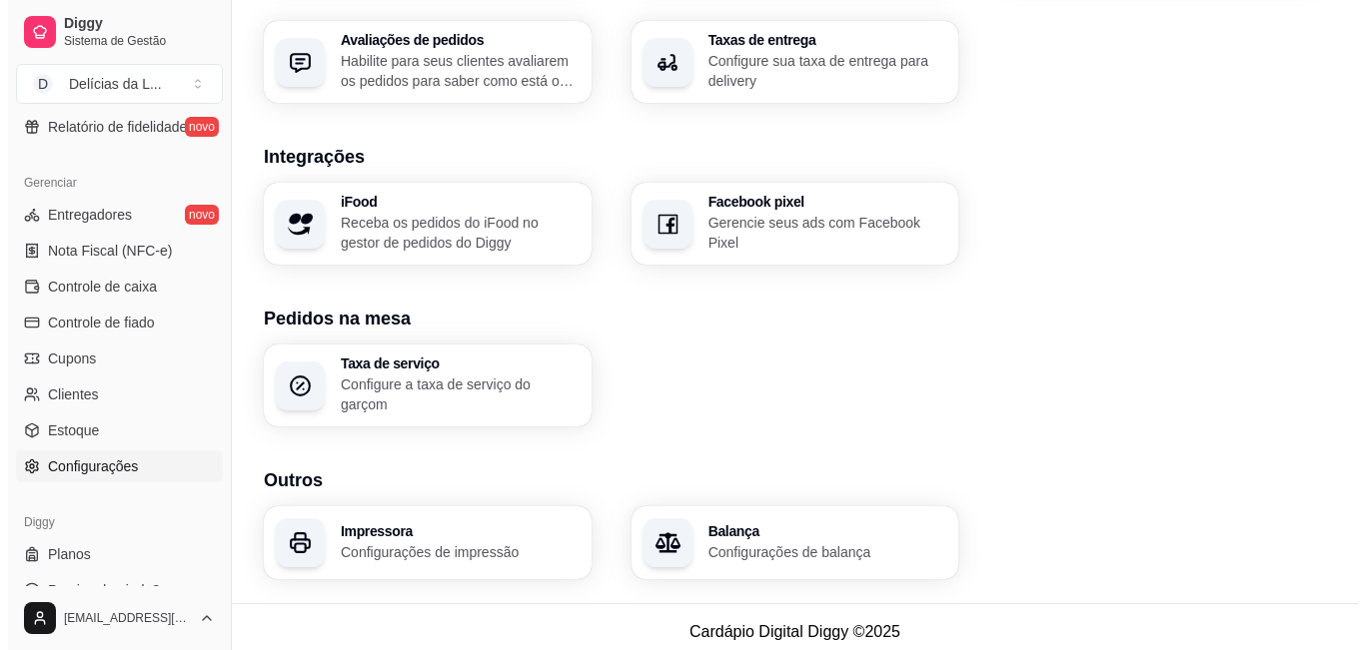
scroll to position [749, 0]
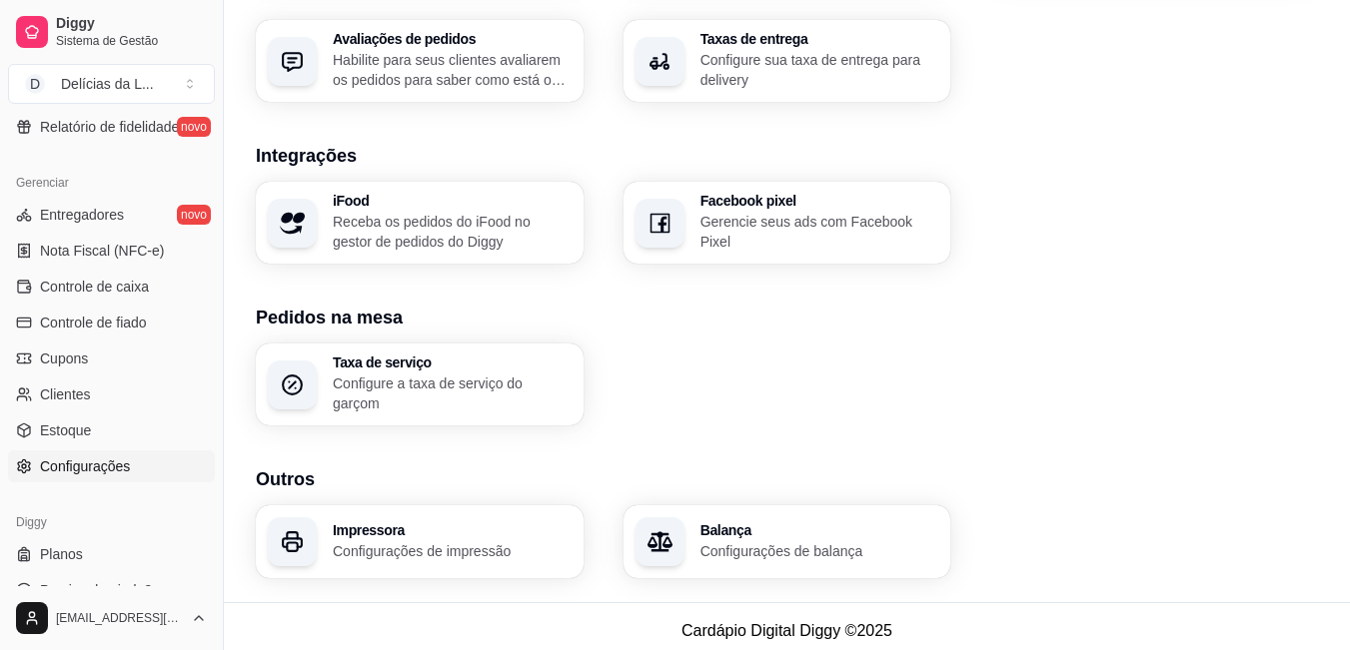
click at [372, 525] on h3 "Impressora" at bounding box center [452, 531] width 239 height 14
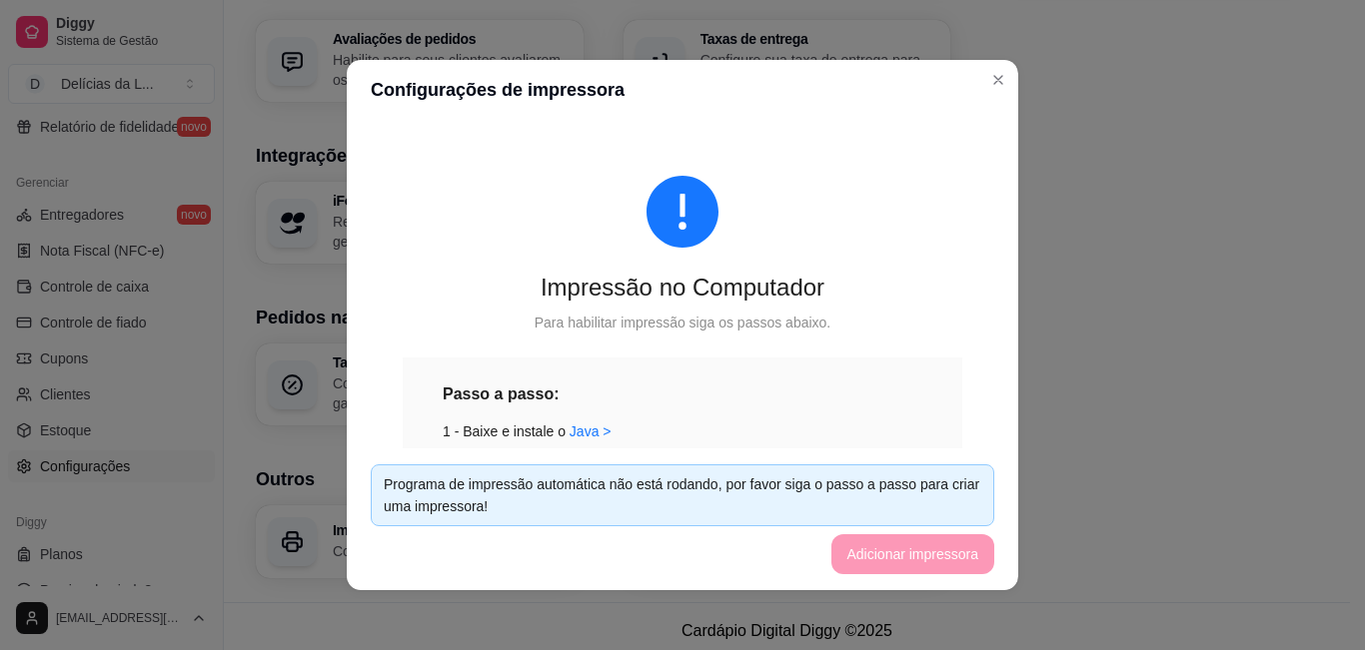
click at [932, 550] on footer "Programa de impressão automática não está rodando, por favor siga o passo a pas…" at bounding box center [682, 520] width 671 height 142
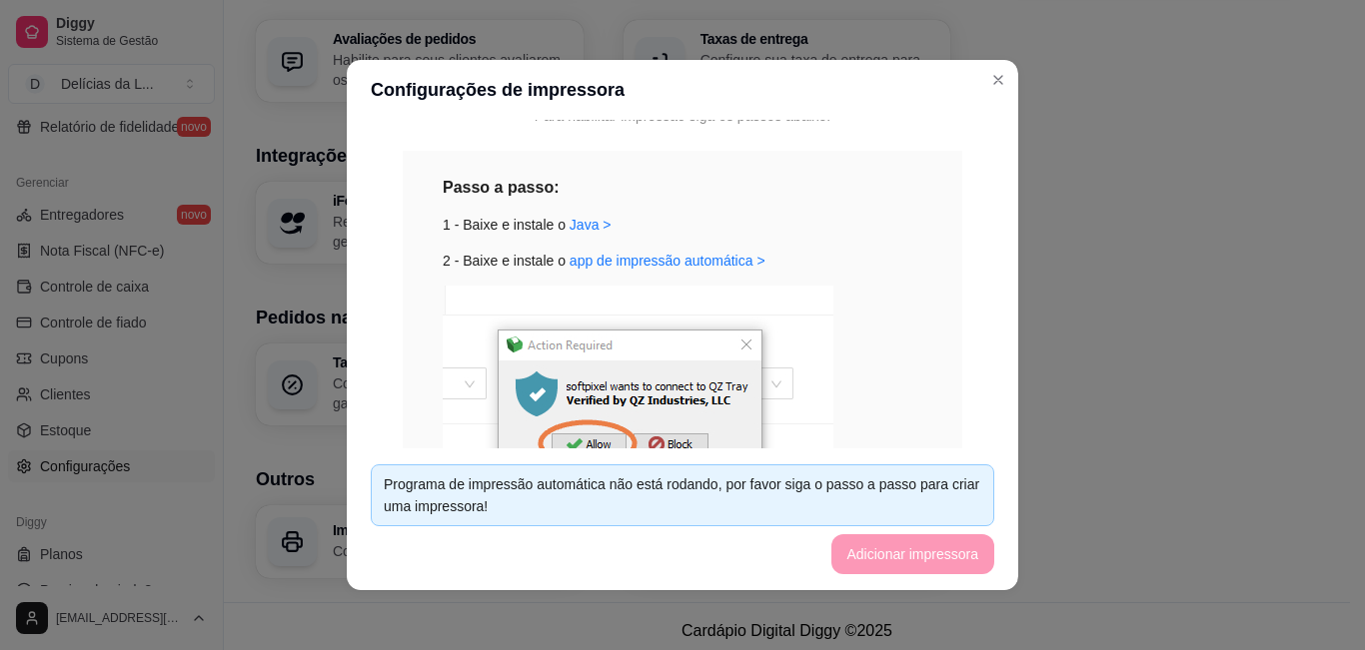
scroll to position [201, 0]
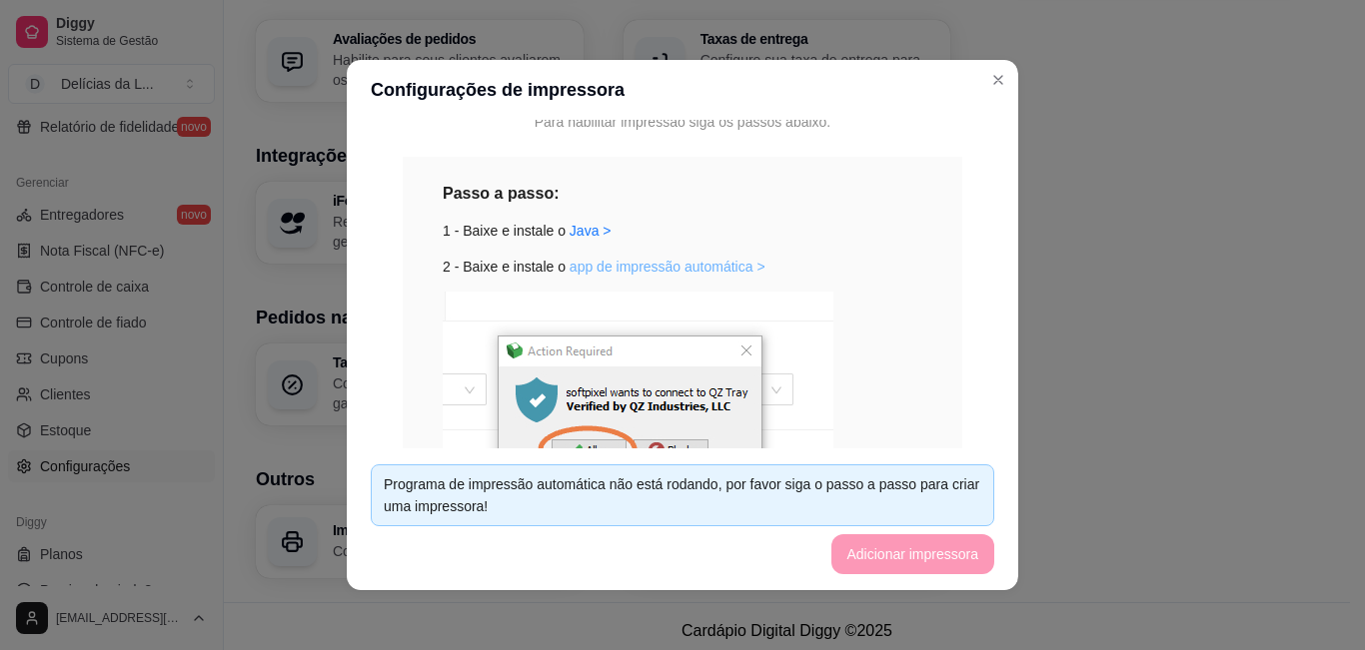
click at [621, 265] on link "app de impressão automática >" at bounding box center [667, 267] width 196 height 16
click at [579, 234] on link "Java >" at bounding box center [590, 231] width 42 height 16
click at [668, 268] on link "app de impressão automática >" at bounding box center [667, 267] width 196 height 16
click at [934, 547] on footer "Programa de impressão automática não está rodando, por favor siga o passo a pas…" at bounding box center [682, 520] width 671 height 142
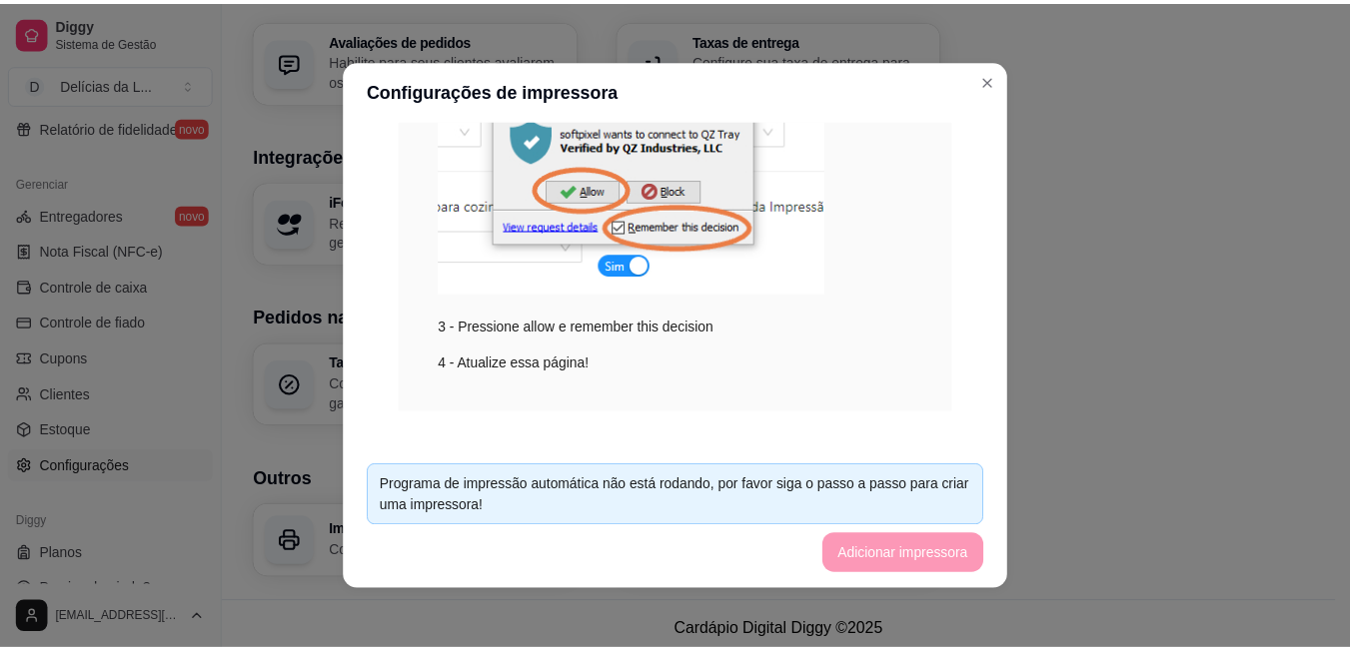
scroll to position [481, 0]
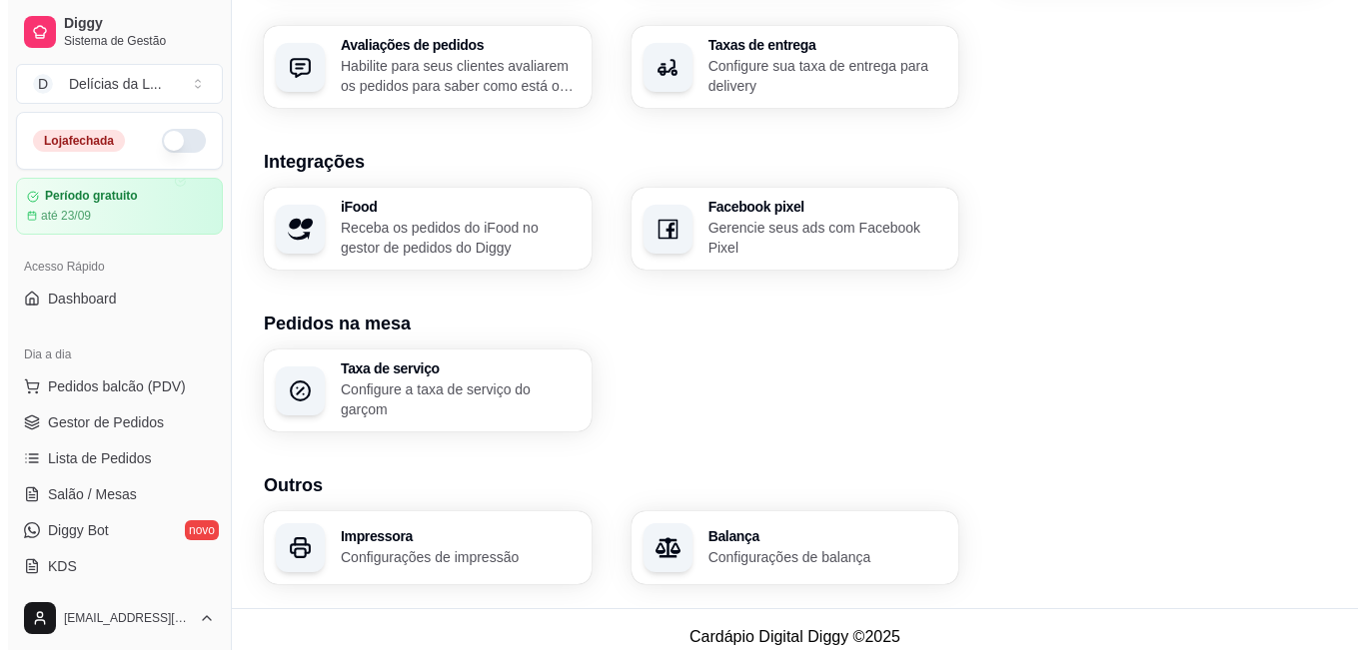
scroll to position [749, 0]
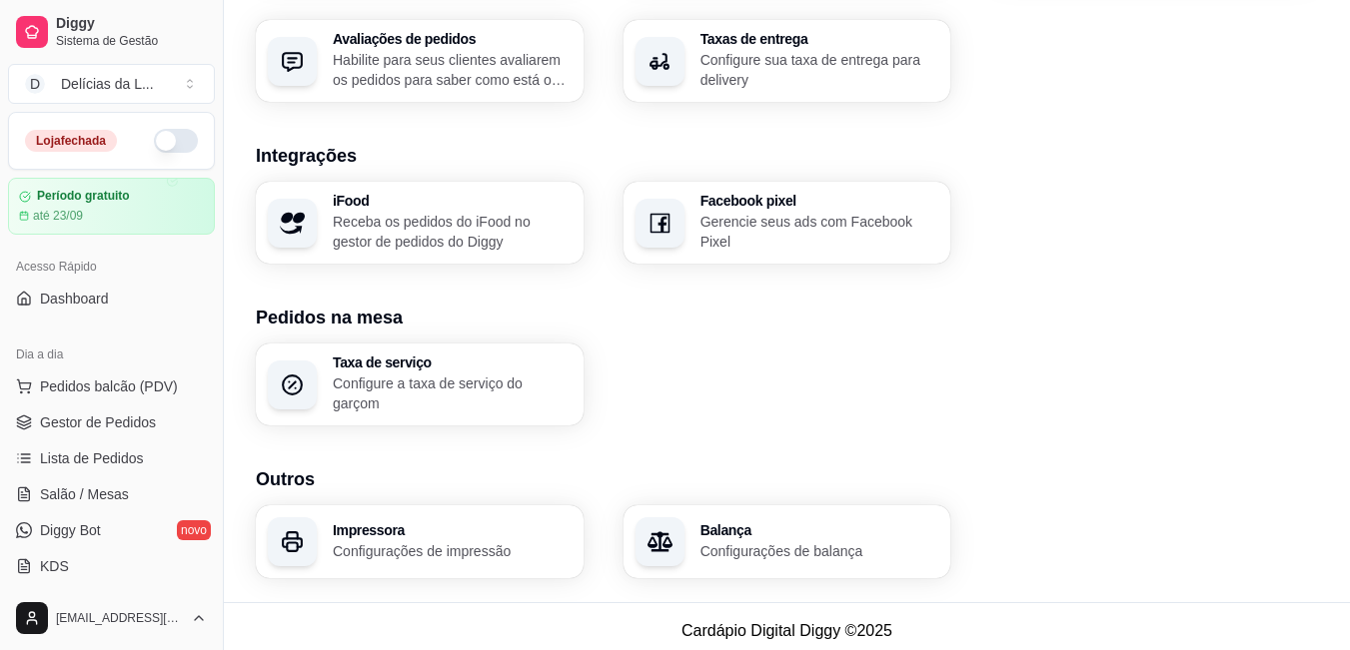
click at [425, 524] on h3 "Impressora" at bounding box center [452, 531] width 239 height 14
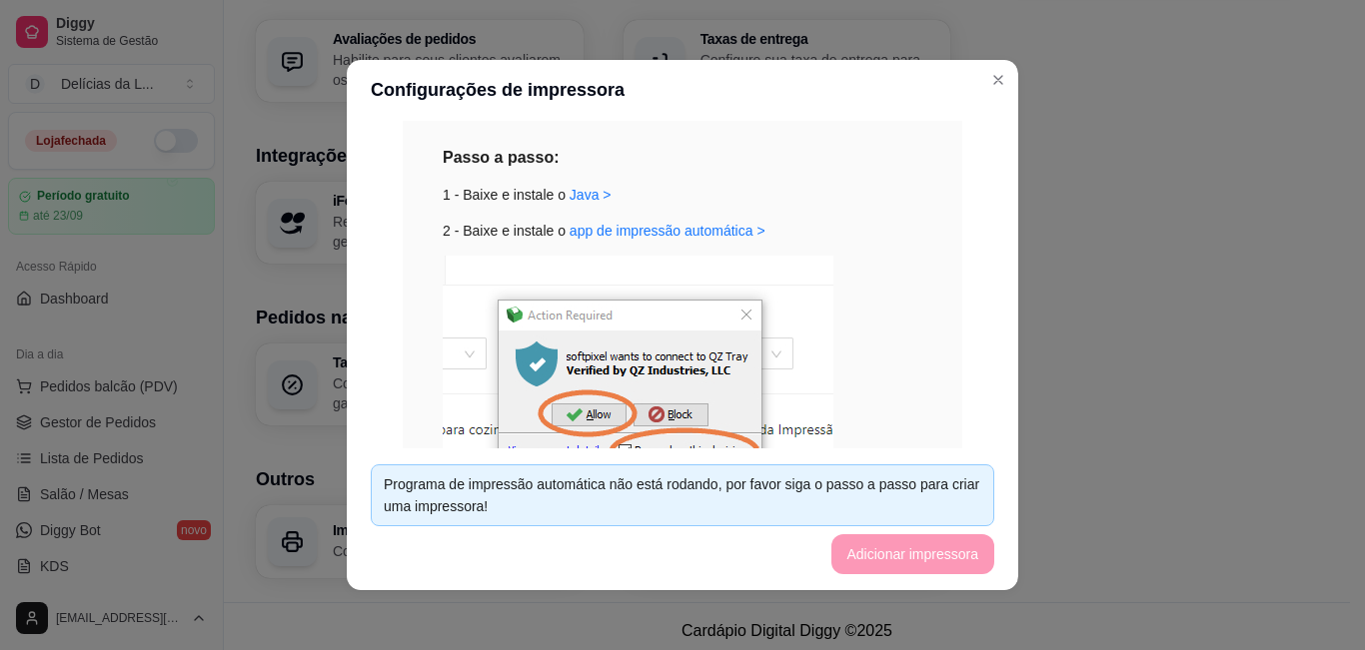
scroll to position [201, 0]
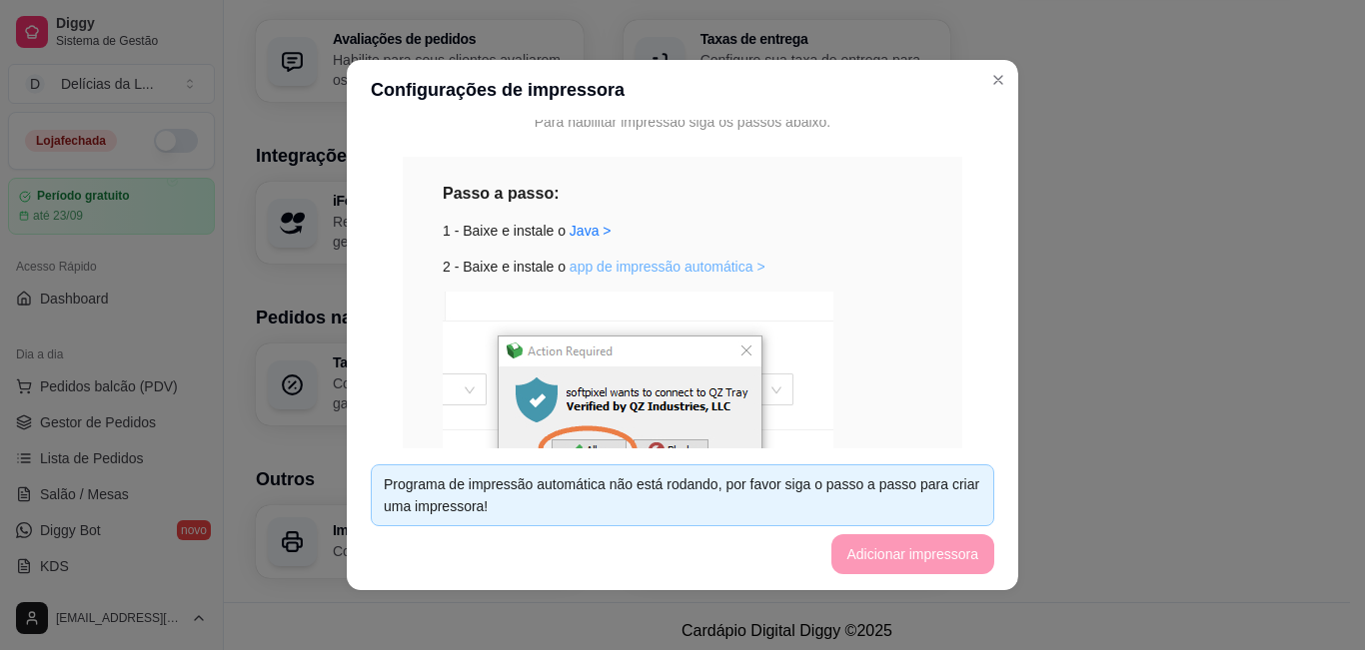
click at [636, 264] on link "app de impressão automática >" at bounding box center [667, 267] width 196 height 16
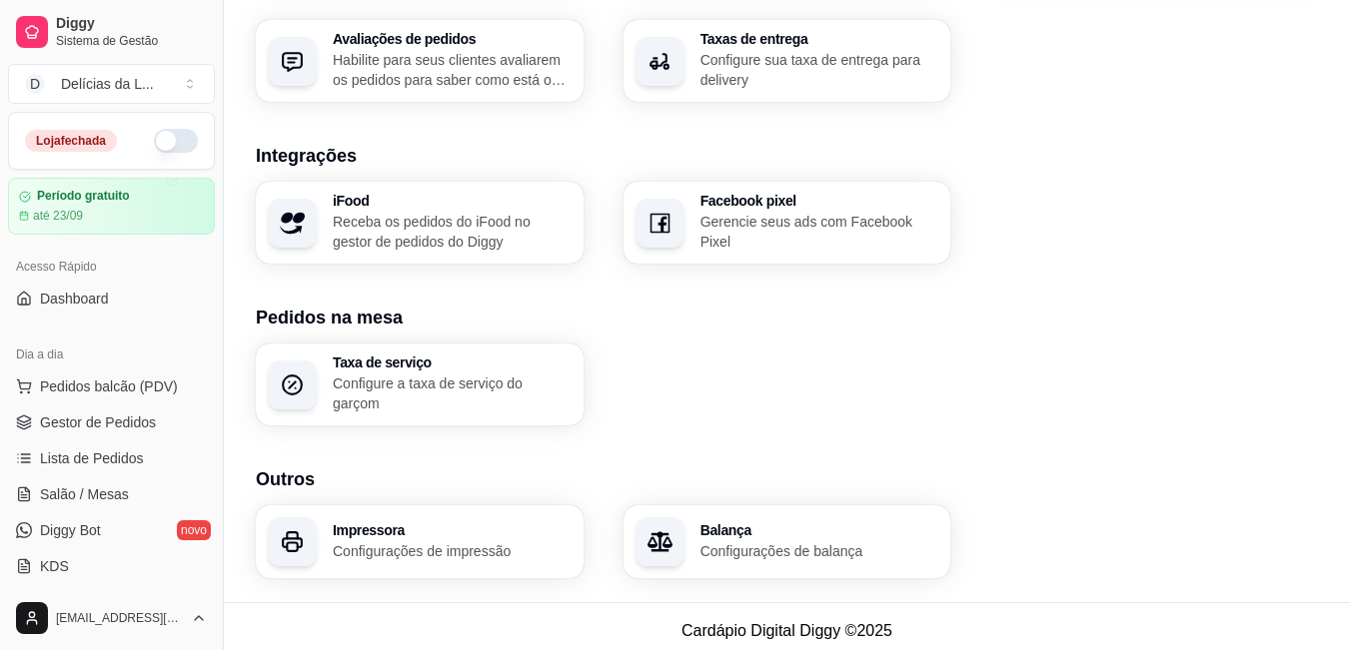
click at [436, 524] on h3 "Impressora" at bounding box center [452, 531] width 239 height 14
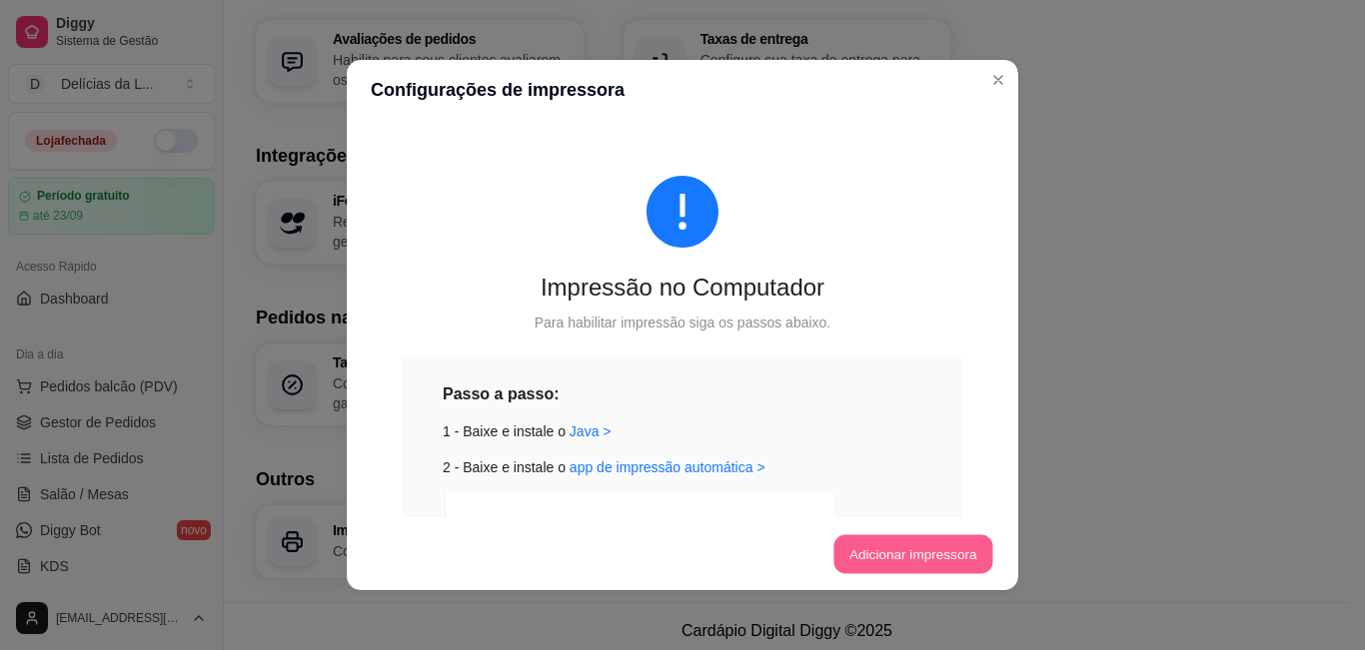
click at [964, 544] on button "Adicionar impressora" at bounding box center [912, 555] width 159 height 39
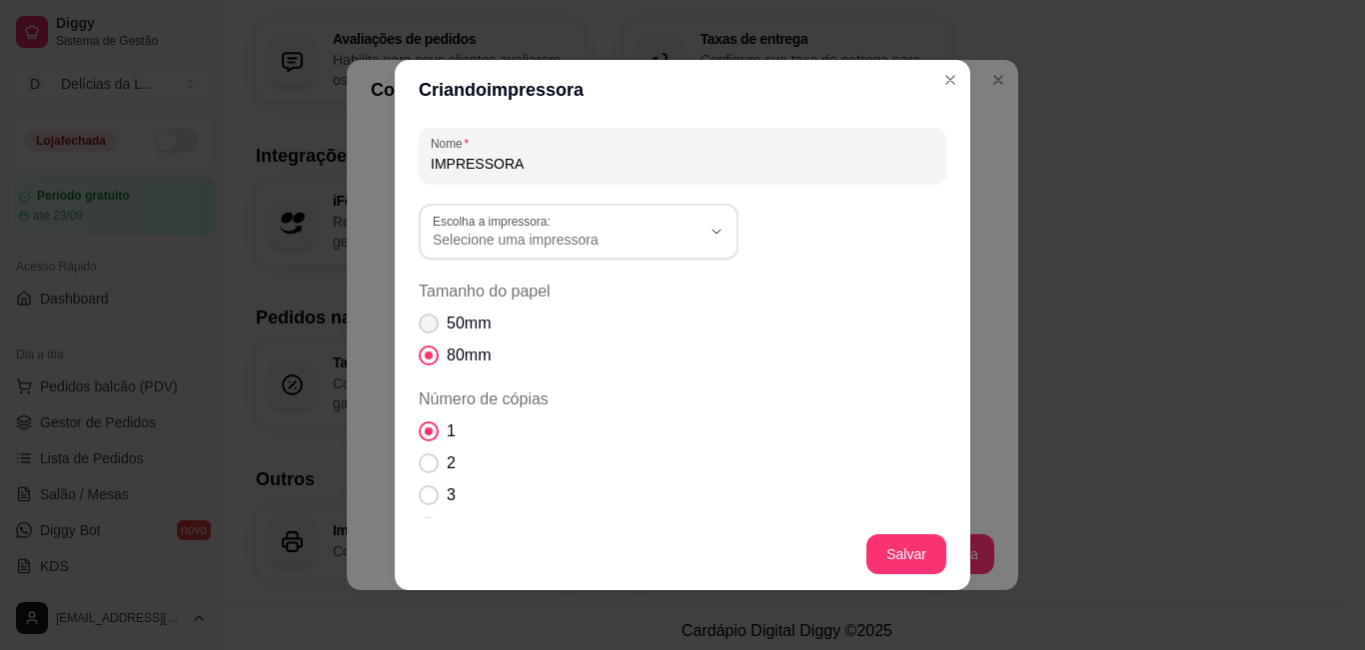
click at [419, 318] on span "Tamanho do papel" at bounding box center [429, 324] width 20 height 20
click at [419, 328] on input "50mm" at bounding box center [424, 334] width 13 height 13
radio input "true"
click at [658, 238] on span "Selecione uma impressora" at bounding box center [567, 240] width 268 height 20
click at [508, 395] on span "HPRT MPT-II" at bounding box center [561, 385] width 257 height 19
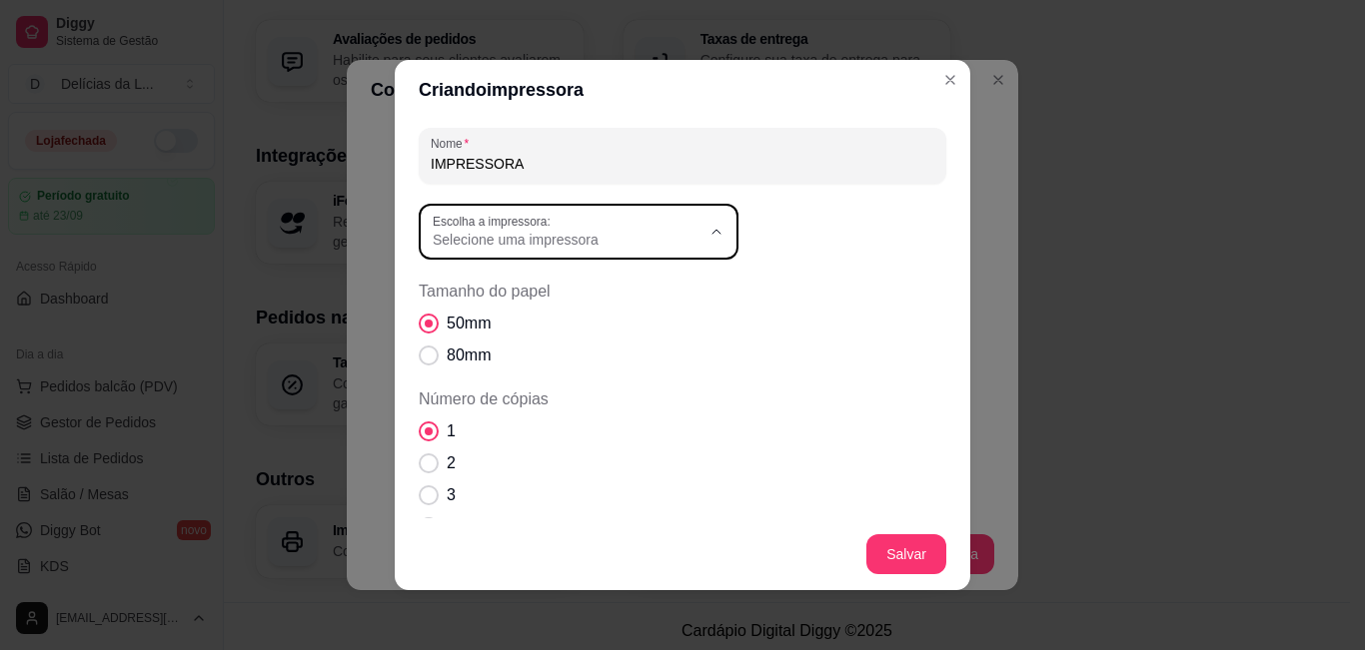
type input "HPRT MPT-II"
select select "HPRT MPT-II"
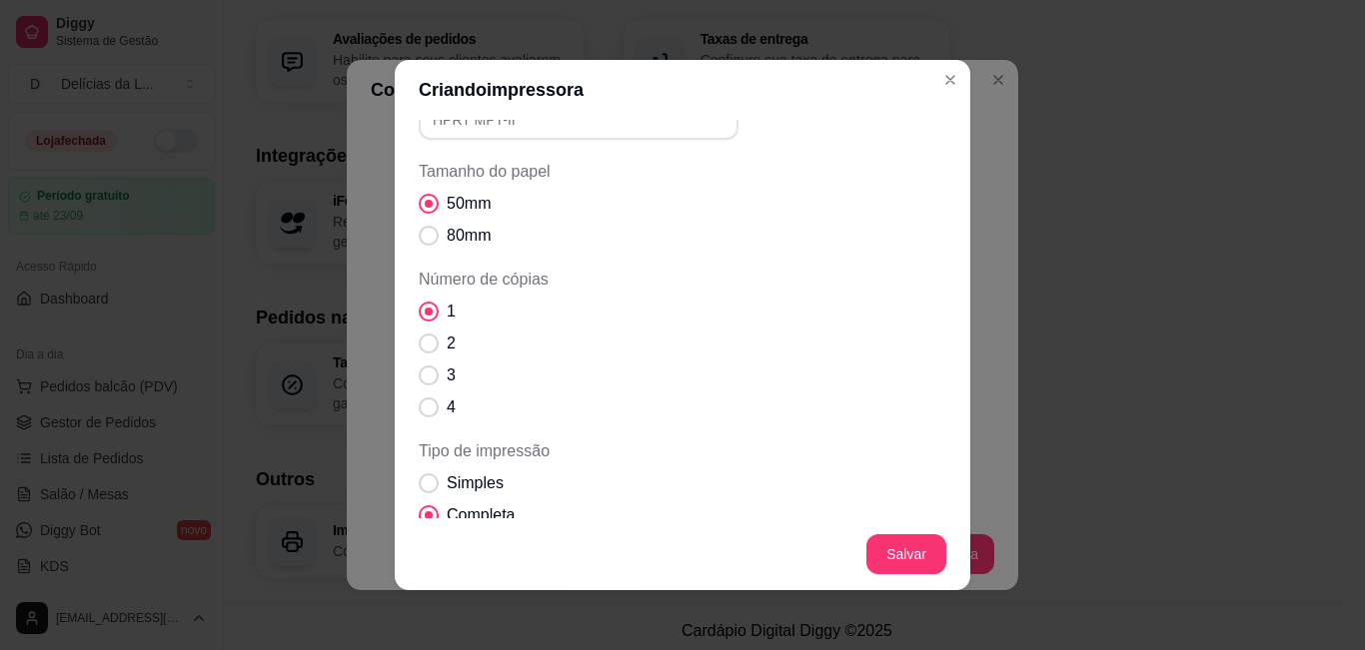
scroll to position [160, 0]
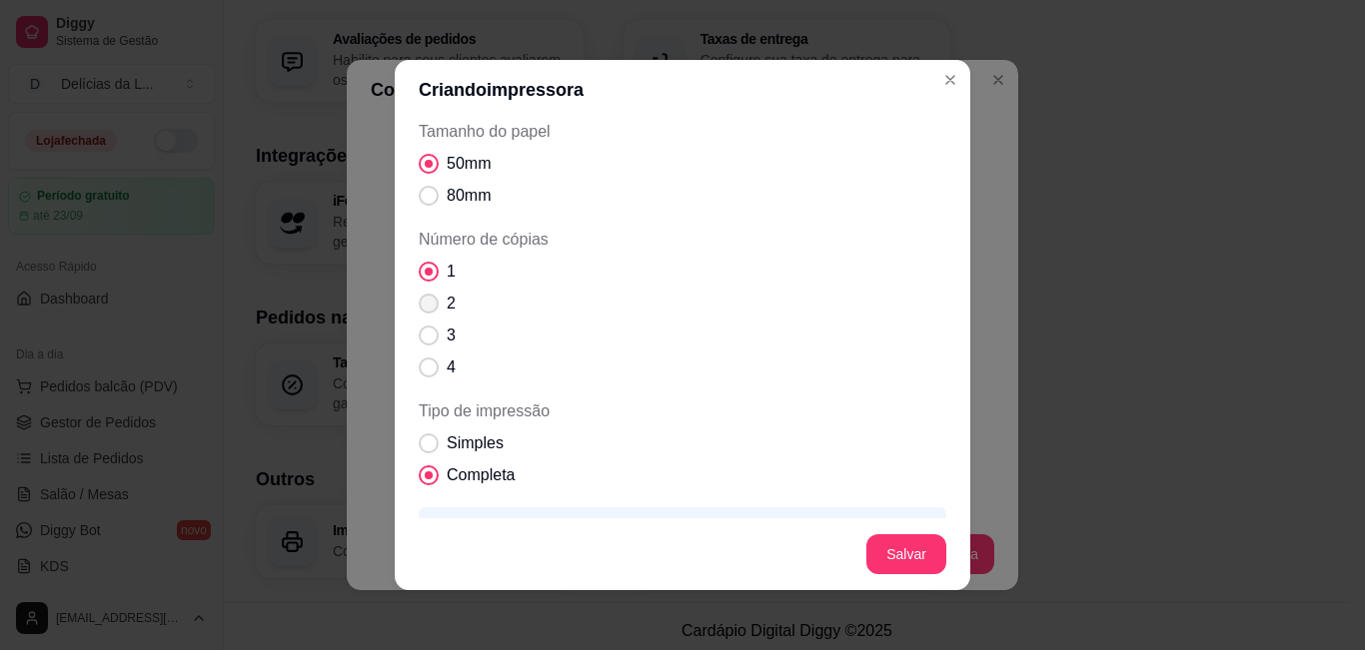
click at [431, 302] on span "Número de cópias" at bounding box center [429, 304] width 20 height 20
click at [431, 308] on input "2" at bounding box center [424, 314] width 13 height 13
radio input "true"
click at [420, 439] on span "Tipo de impressão" at bounding box center [429, 444] width 19 height 19
click at [418, 448] on input "Simples" at bounding box center [424, 454] width 13 height 13
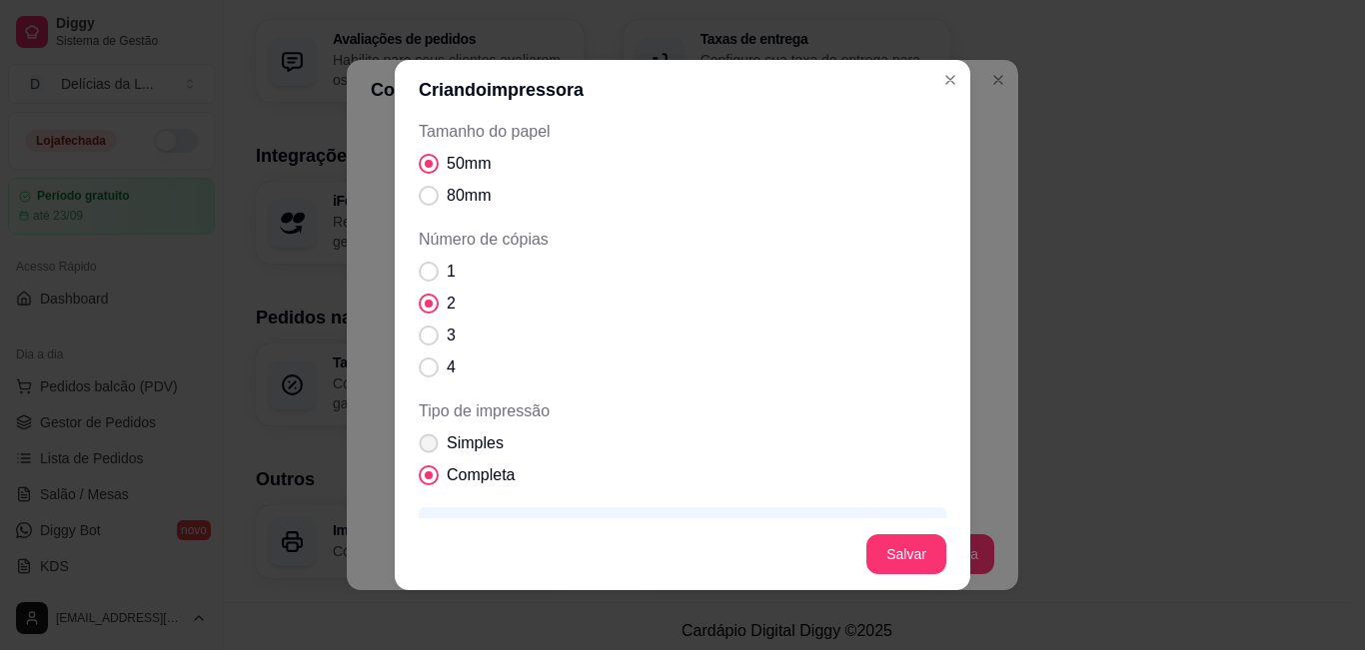
radio input "true"
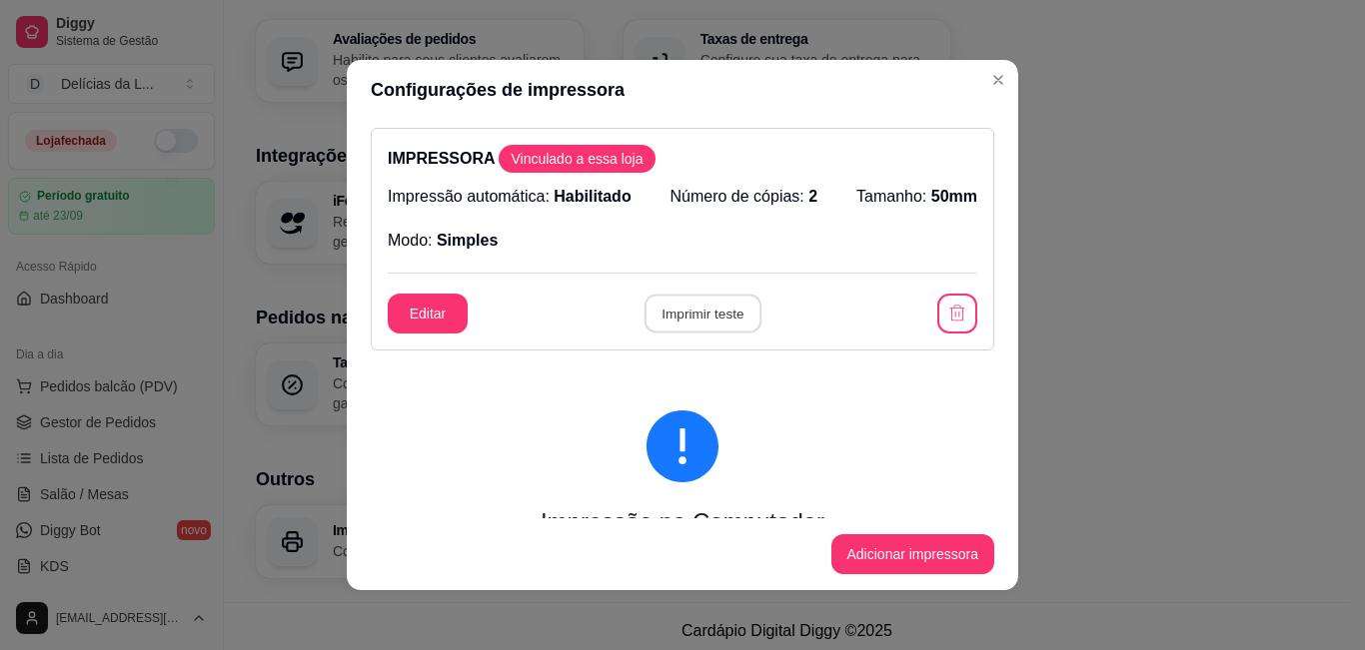
click at [685, 318] on button "Imprimir teste" at bounding box center [701, 314] width 117 height 39
click at [419, 312] on button "Editar" at bounding box center [428, 314] width 80 height 40
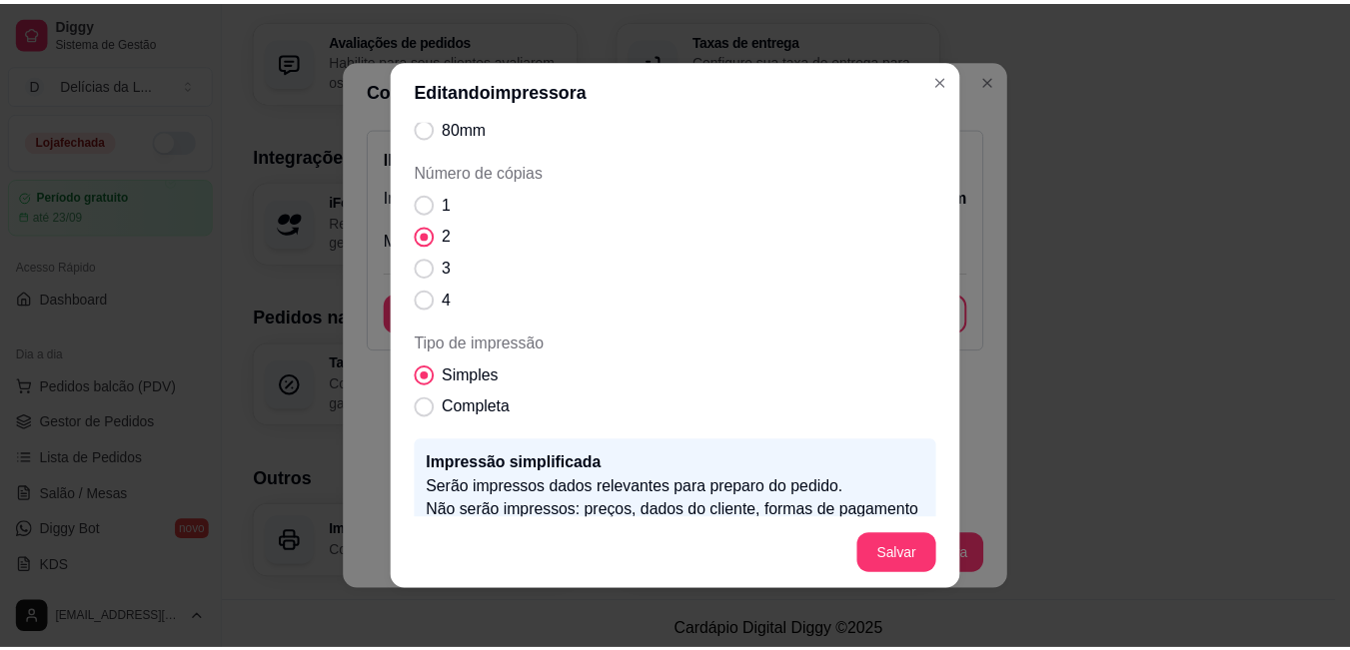
scroll to position [160, 0]
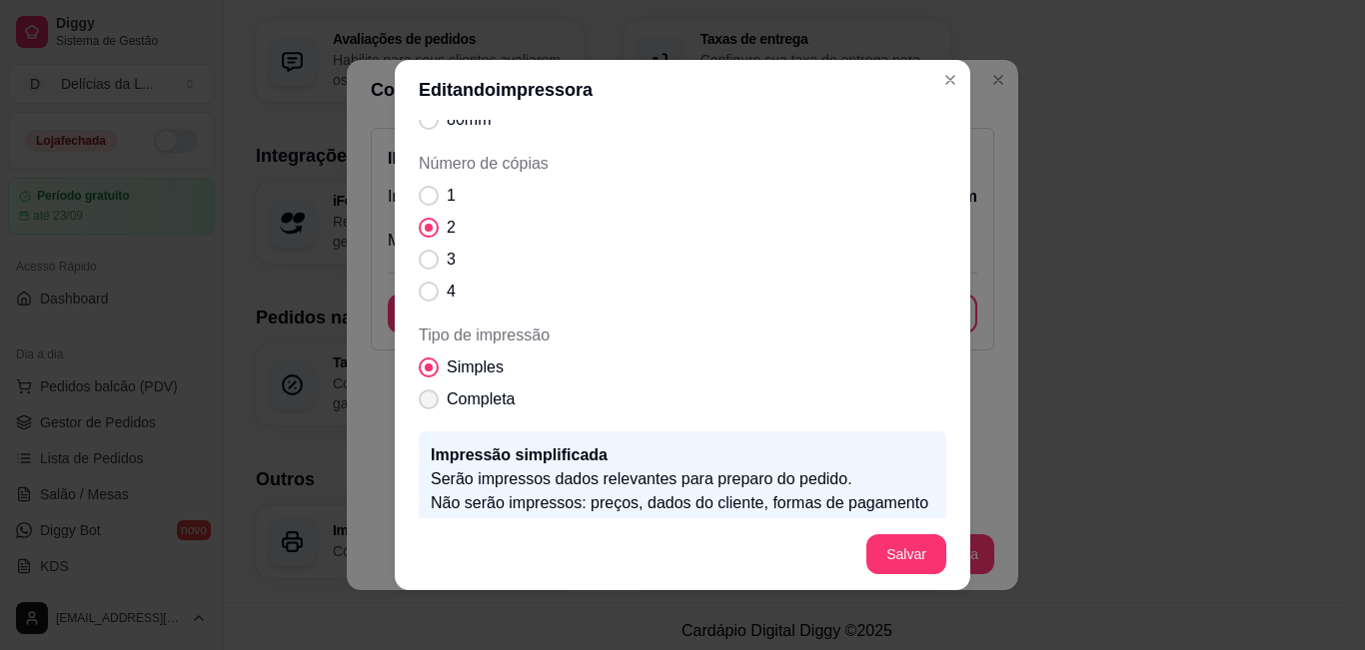
click at [425, 398] on span "Tipo de impressão" at bounding box center [429, 400] width 20 height 20
click at [425, 404] on input "Completa" at bounding box center [424, 410] width 13 height 13
radio input "true"
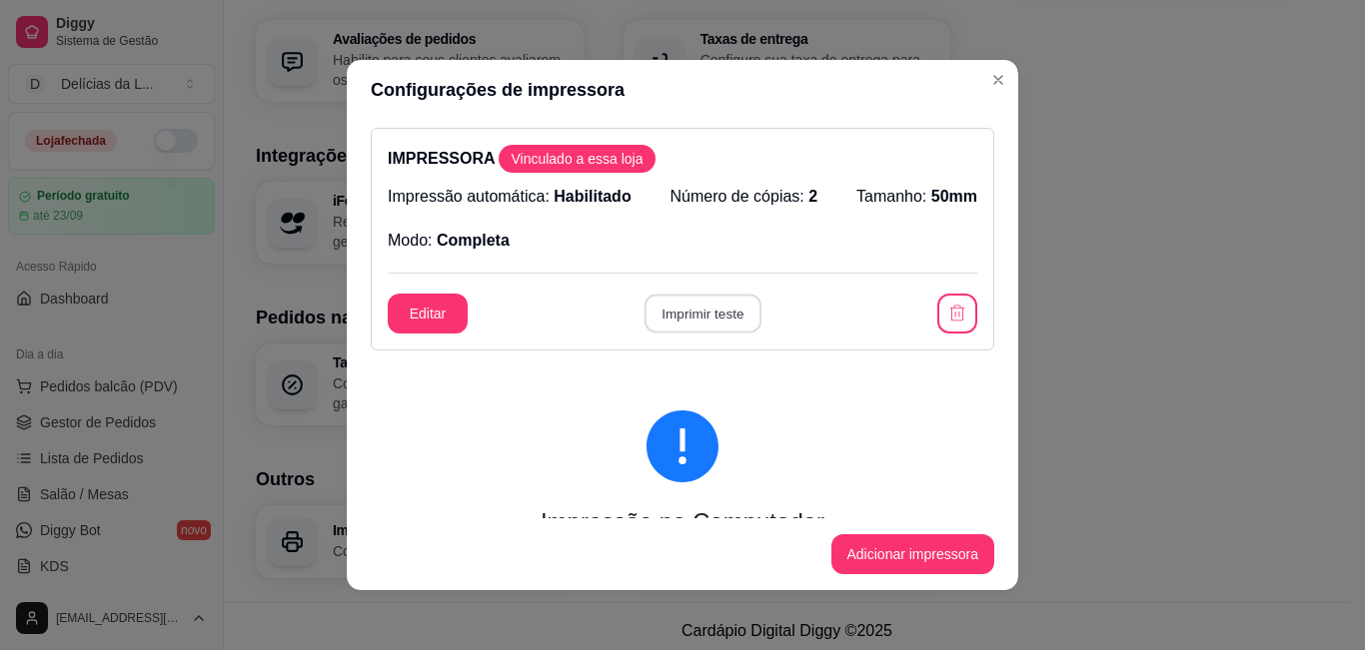
click at [683, 312] on button "Imprimir teste" at bounding box center [701, 314] width 117 height 39
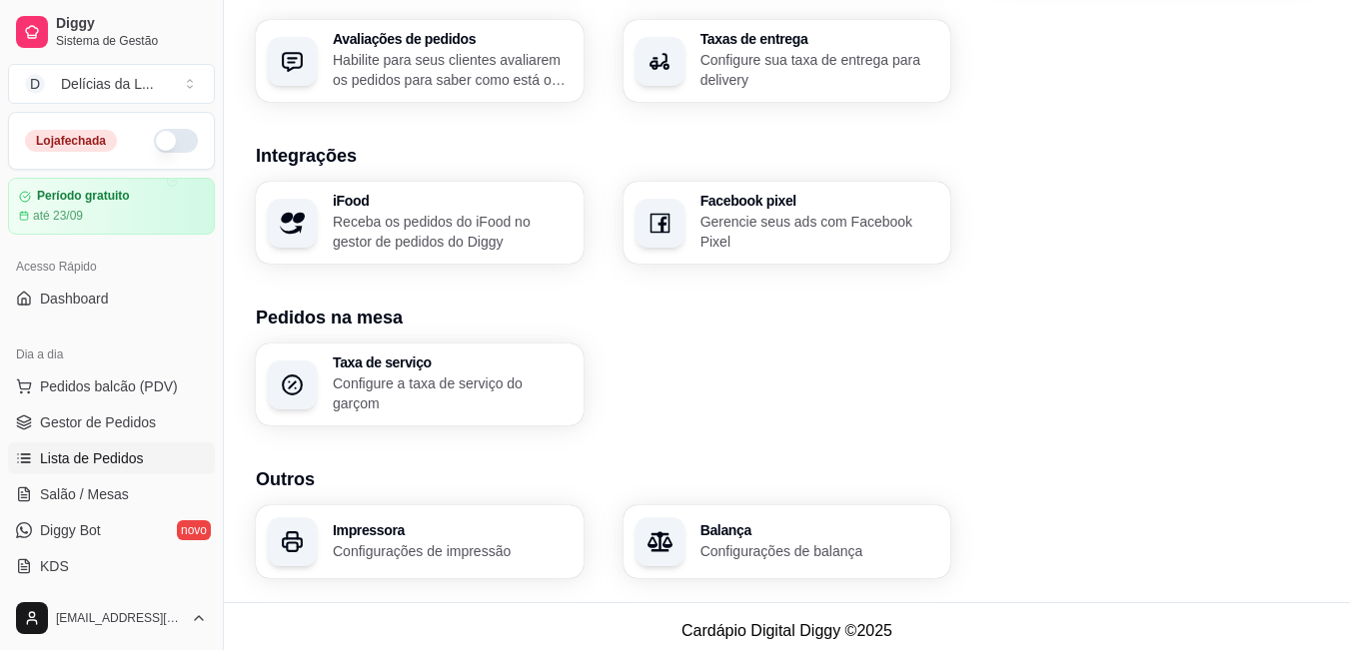
click at [99, 459] on span "Lista de Pedidos" at bounding box center [92, 459] width 104 height 20
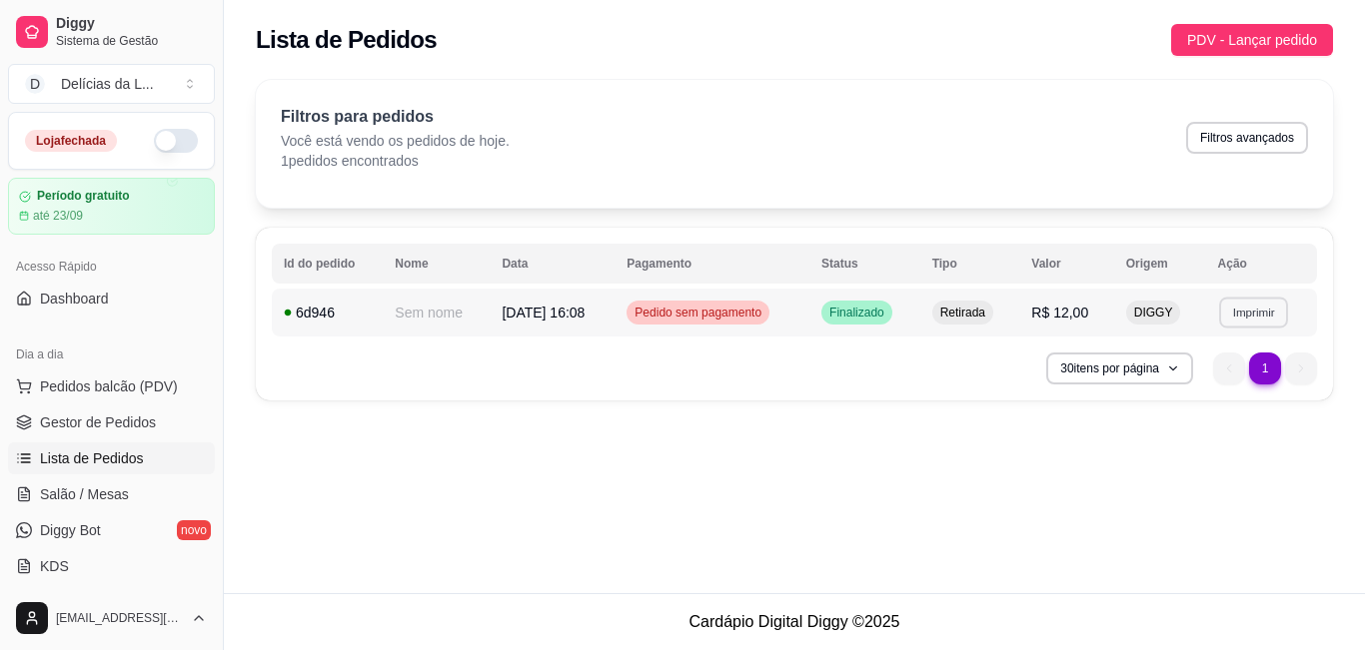
click at [1245, 309] on button "Imprimir" at bounding box center [1253, 312] width 69 height 31
click at [1241, 386] on button "IMPRESSORA" at bounding box center [1219, 383] width 145 height 32
click at [336, 317] on div "6d946" at bounding box center [327, 313] width 87 height 20
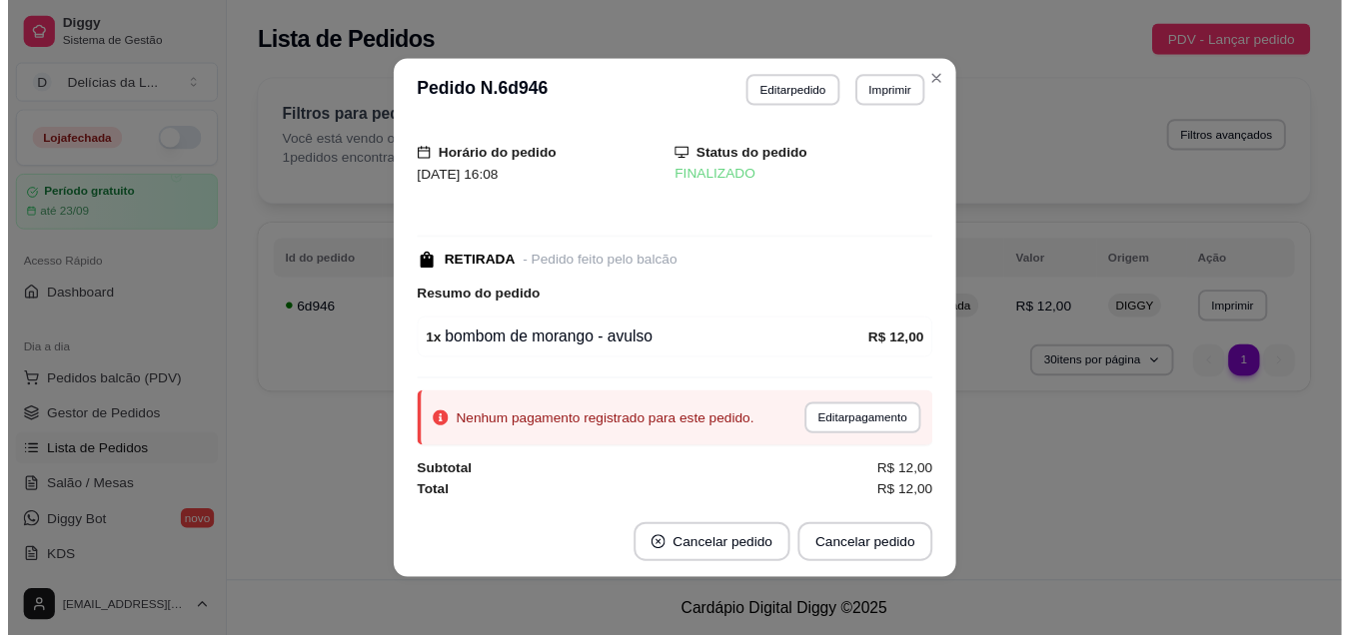
scroll to position [8, 0]
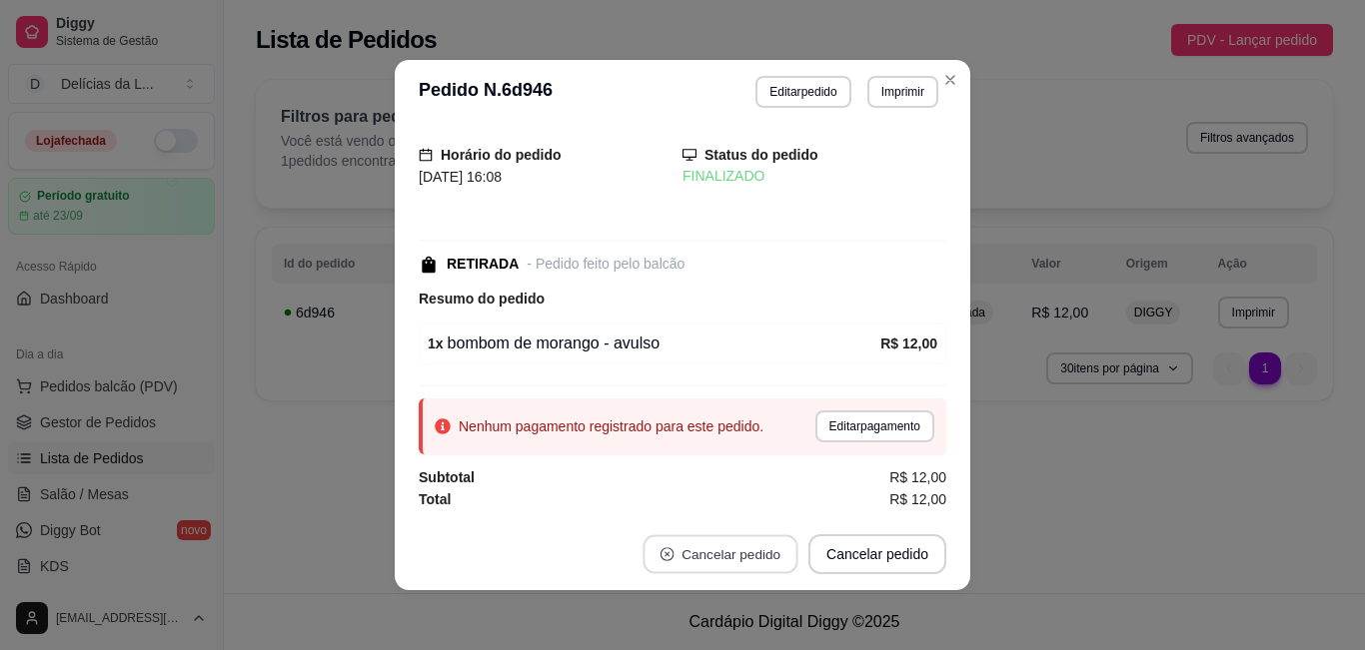
click at [769, 549] on button "Cancelar pedido" at bounding box center [719, 555] width 155 height 39
click at [858, 557] on button "Cancelar pedido" at bounding box center [877, 555] width 134 height 39
click at [858, 557] on button "Cancelar pedido" at bounding box center [877, 555] width 138 height 40
click at [748, 555] on button "Cancelar pedido" at bounding box center [719, 555] width 155 height 39
click at [748, 555] on button "Cancelar pedido" at bounding box center [720, 555] width 160 height 40
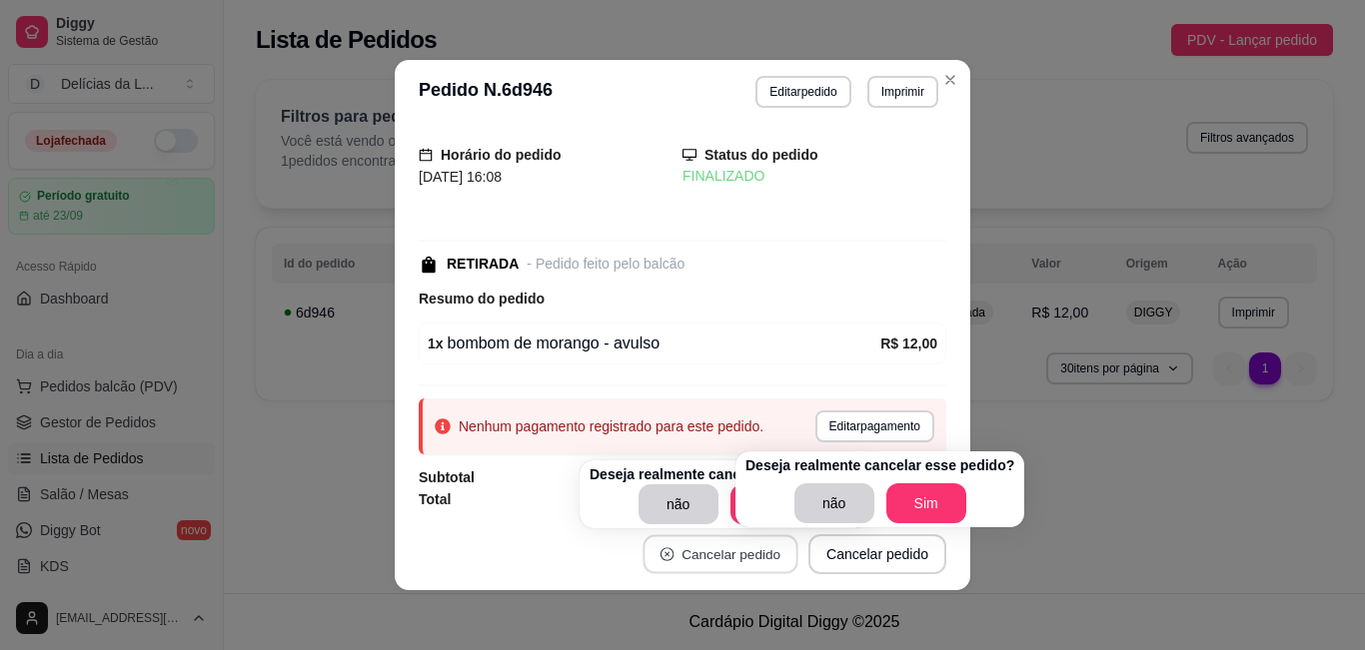
click at [748, 555] on button "Cancelar pedido" at bounding box center [719, 555] width 155 height 39
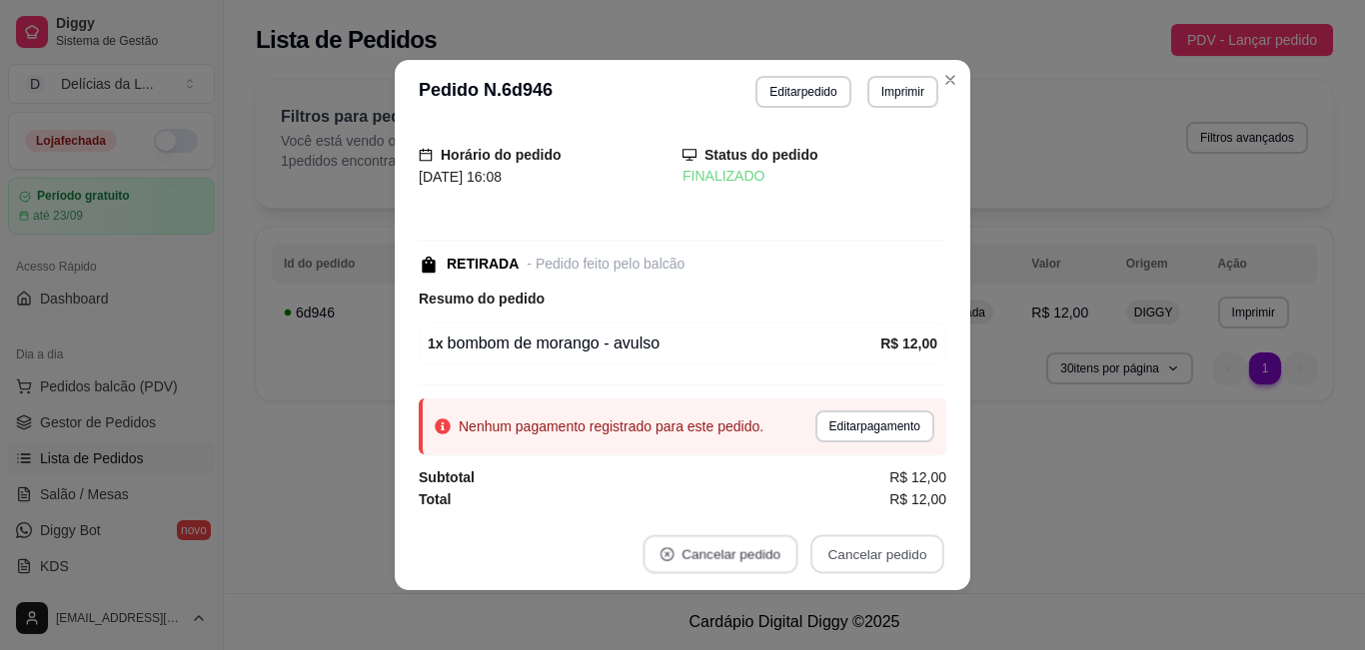
click at [748, 555] on button "Cancelar pedido" at bounding box center [719, 555] width 155 height 39
click at [748, 555] on button "Cancelar pedido" at bounding box center [720, 555] width 160 height 40
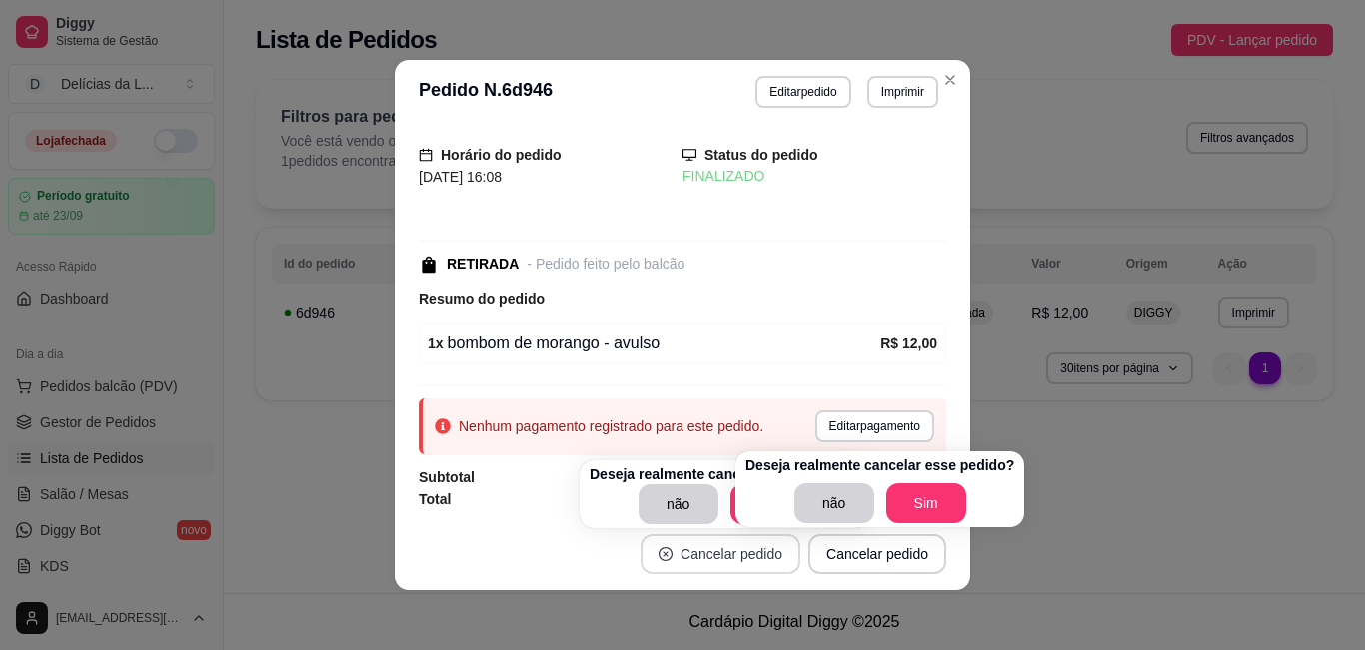
click at [748, 555] on button "Cancelar pedido" at bounding box center [720, 555] width 160 height 40
click at [911, 498] on button "Sim" at bounding box center [925, 504] width 78 height 39
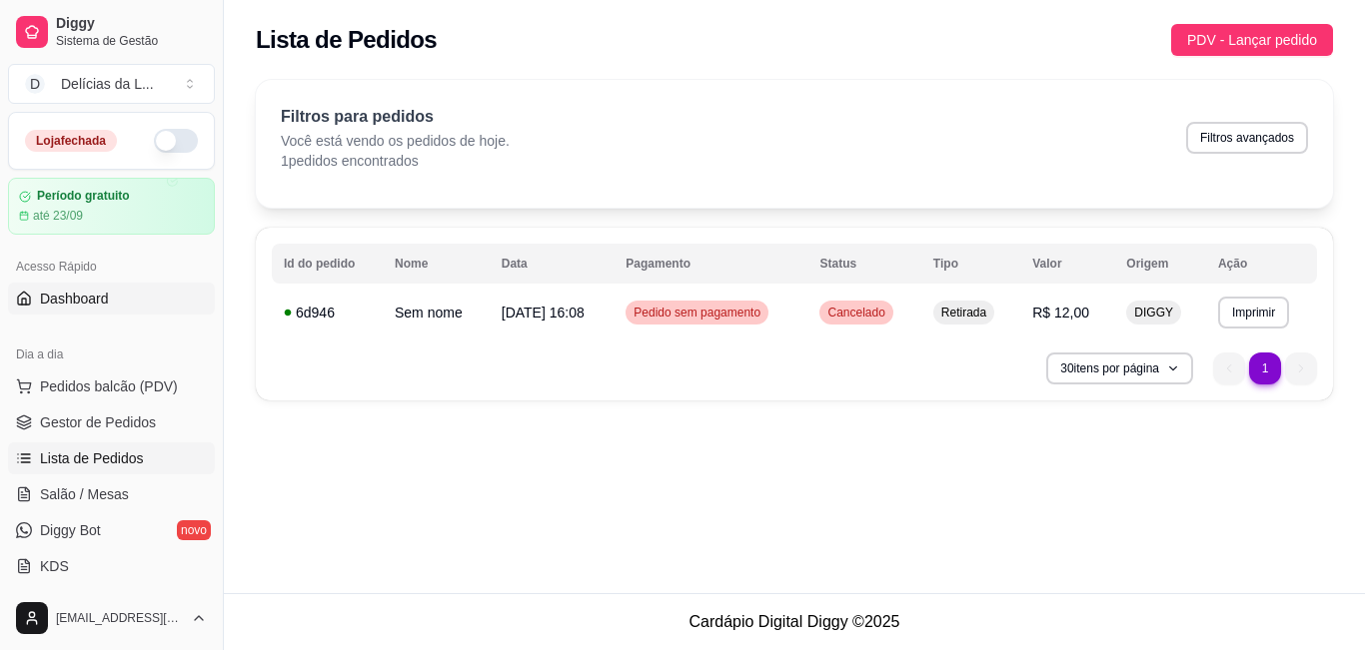
click at [96, 294] on span "Dashboard" at bounding box center [74, 299] width 69 height 20
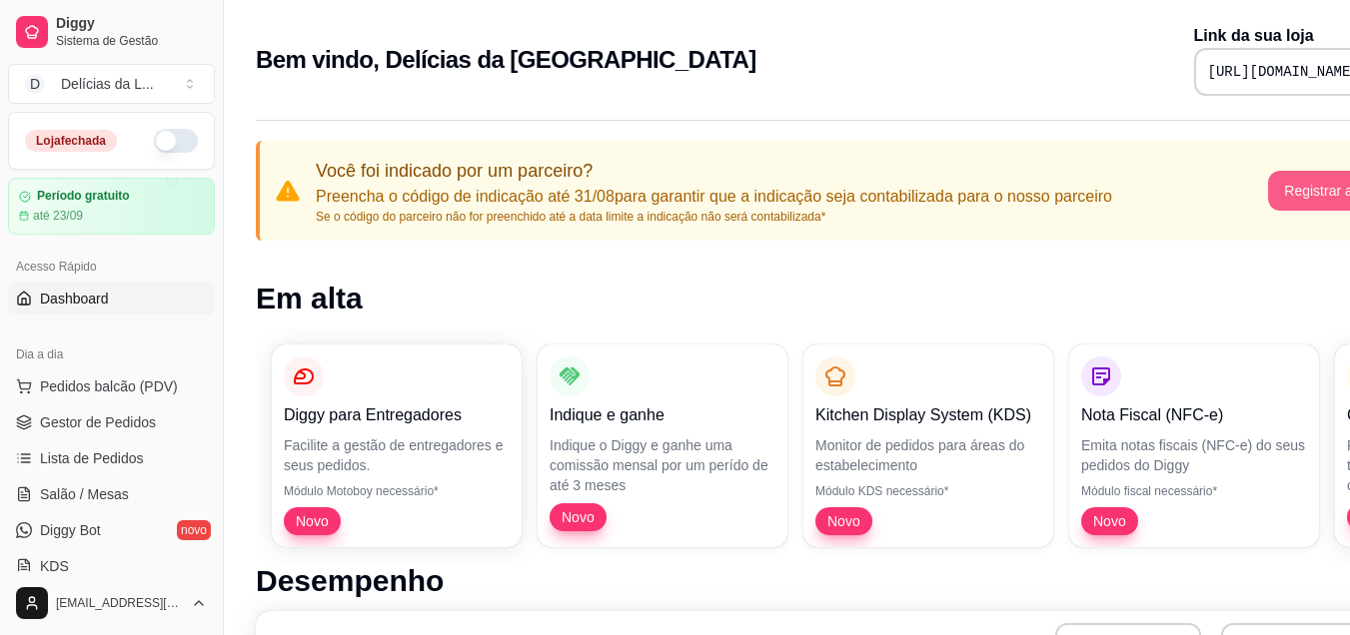
click at [1312, 182] on button "Registrar agora" at bounding box center [1332, 191] width 129 height 40
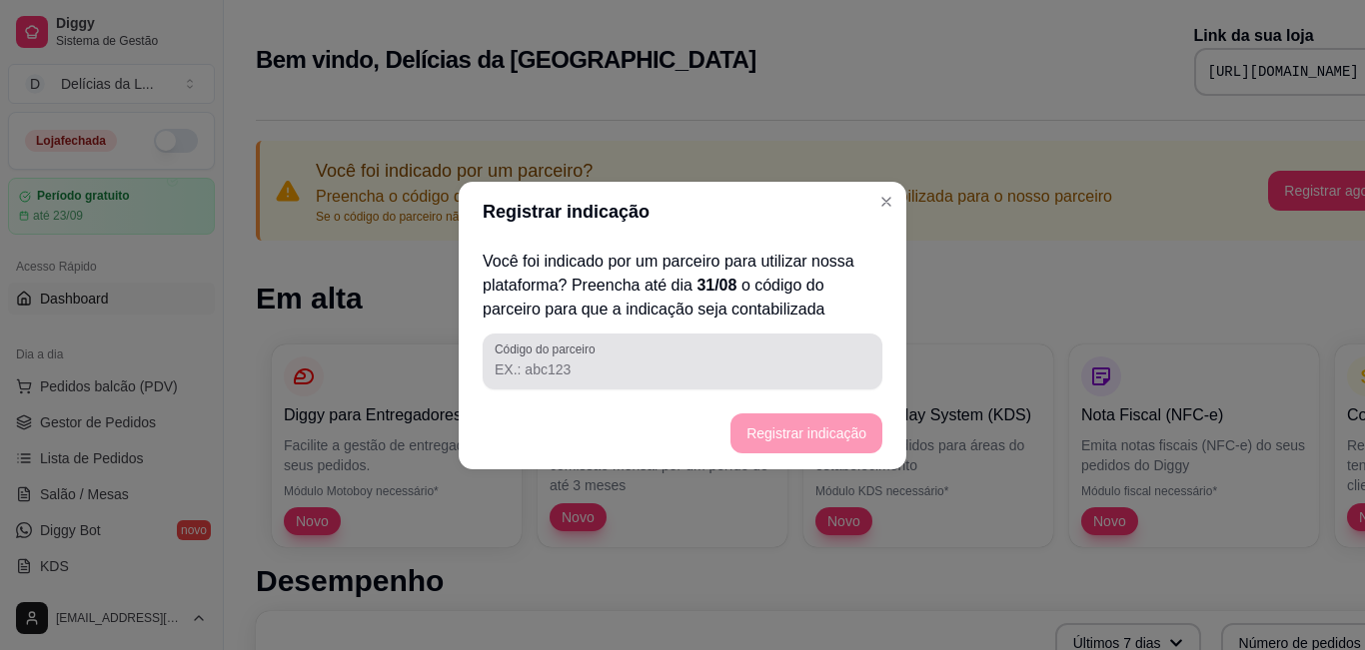
click at [632, 378] on input "Código do parceiro" at bounding box center [683, 370] width 376 height 20
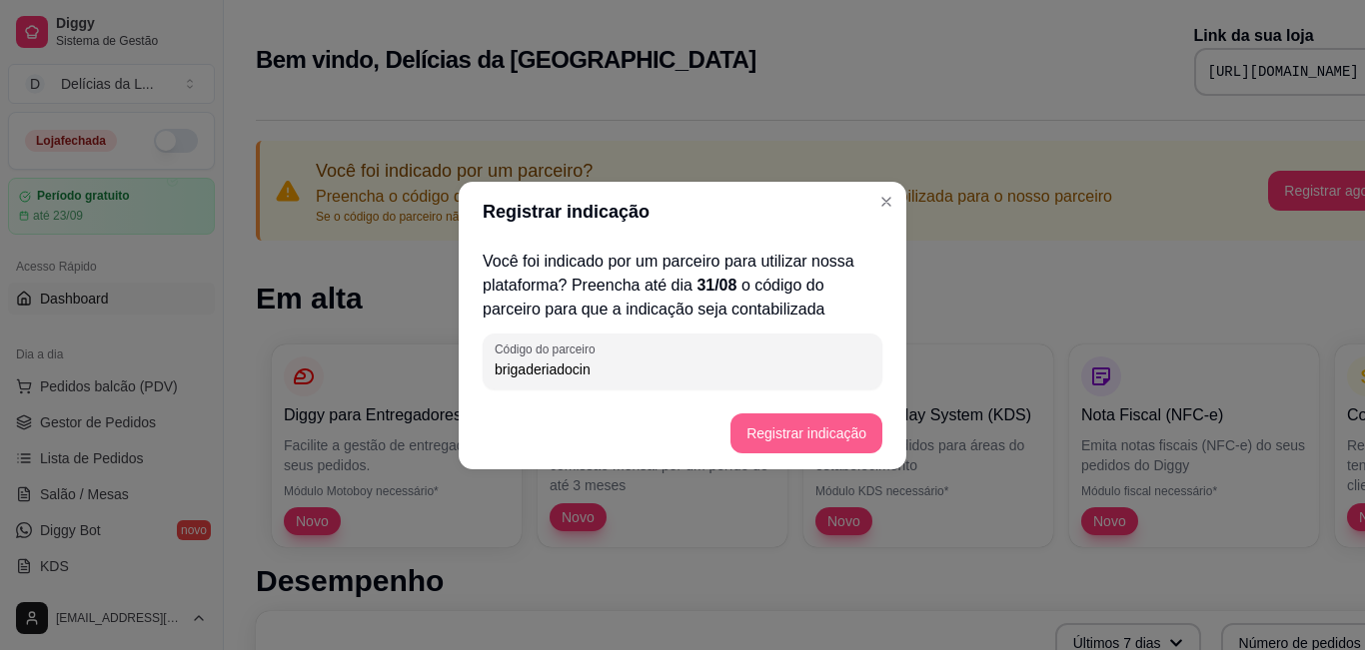
type input "brigaderiadocin"
click at [813, 436] on button "Registrar indicação" at bounding box center [806, 434] width 152 height 40
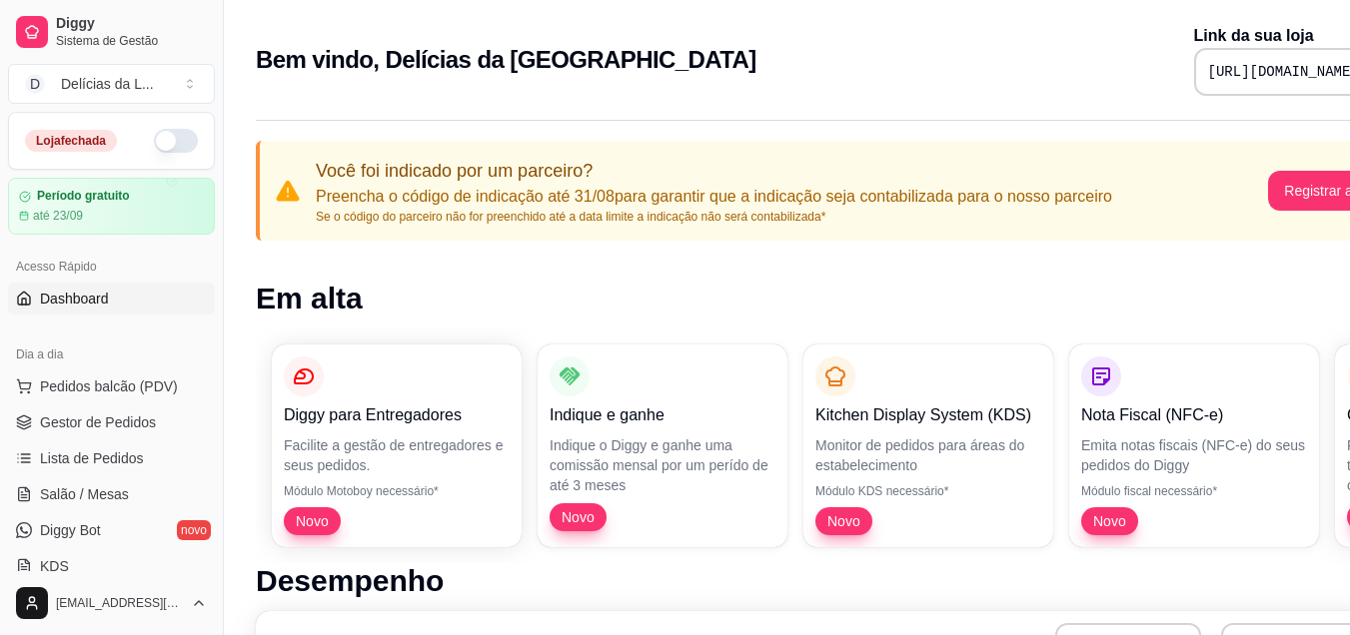
click at [154, 146] on button "button" at bounding box center [176, 141] width 44 height 24
click at [171, 149] on button "button" at bounding box center [176, 141] width 44 height 24
click at [1300, 185] on button "Registrar agora" at bounding box center [1332, 191] width 129 height 40
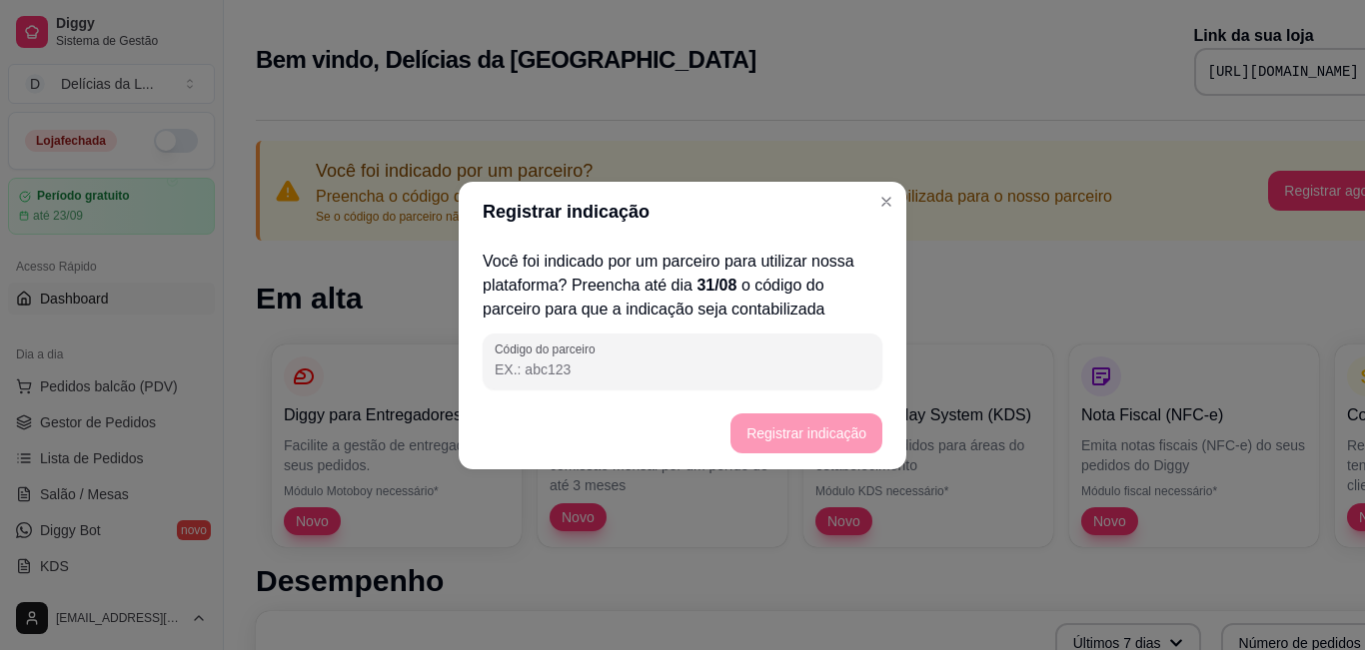
click at [568, 374] on input "Código do parceiro" at bounding box center [683, 370] width 376 height 20
type input "8184d7"
click at [788, 434] on button "Registrar indicação" at bounding box center [805, 433] width 147 height 39
